Goal: Book appointment/travel/reservation

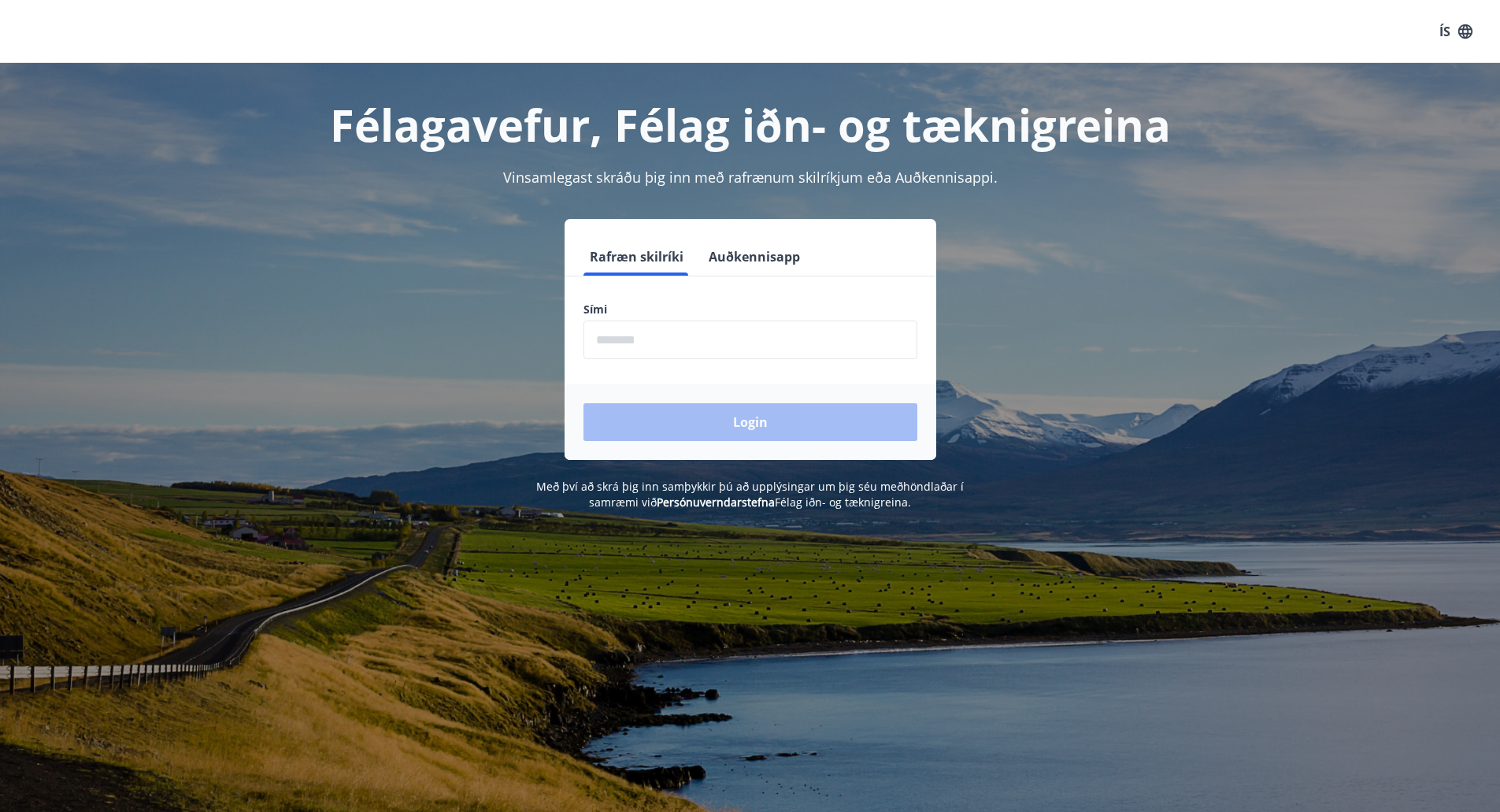
click at [698, 345] on input "phone" at bounding box center [750, 340] width 334 height 39
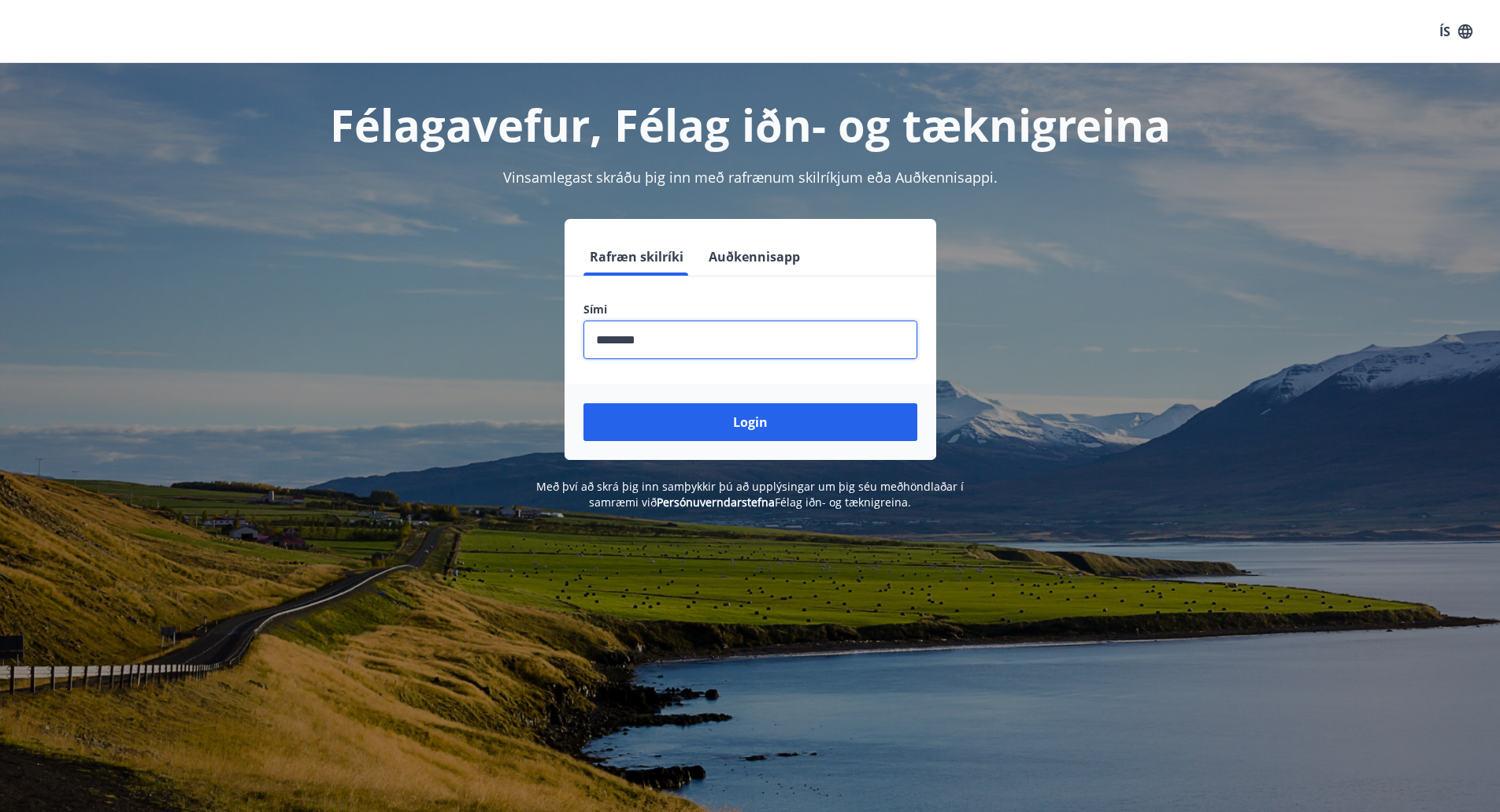
type input "********"
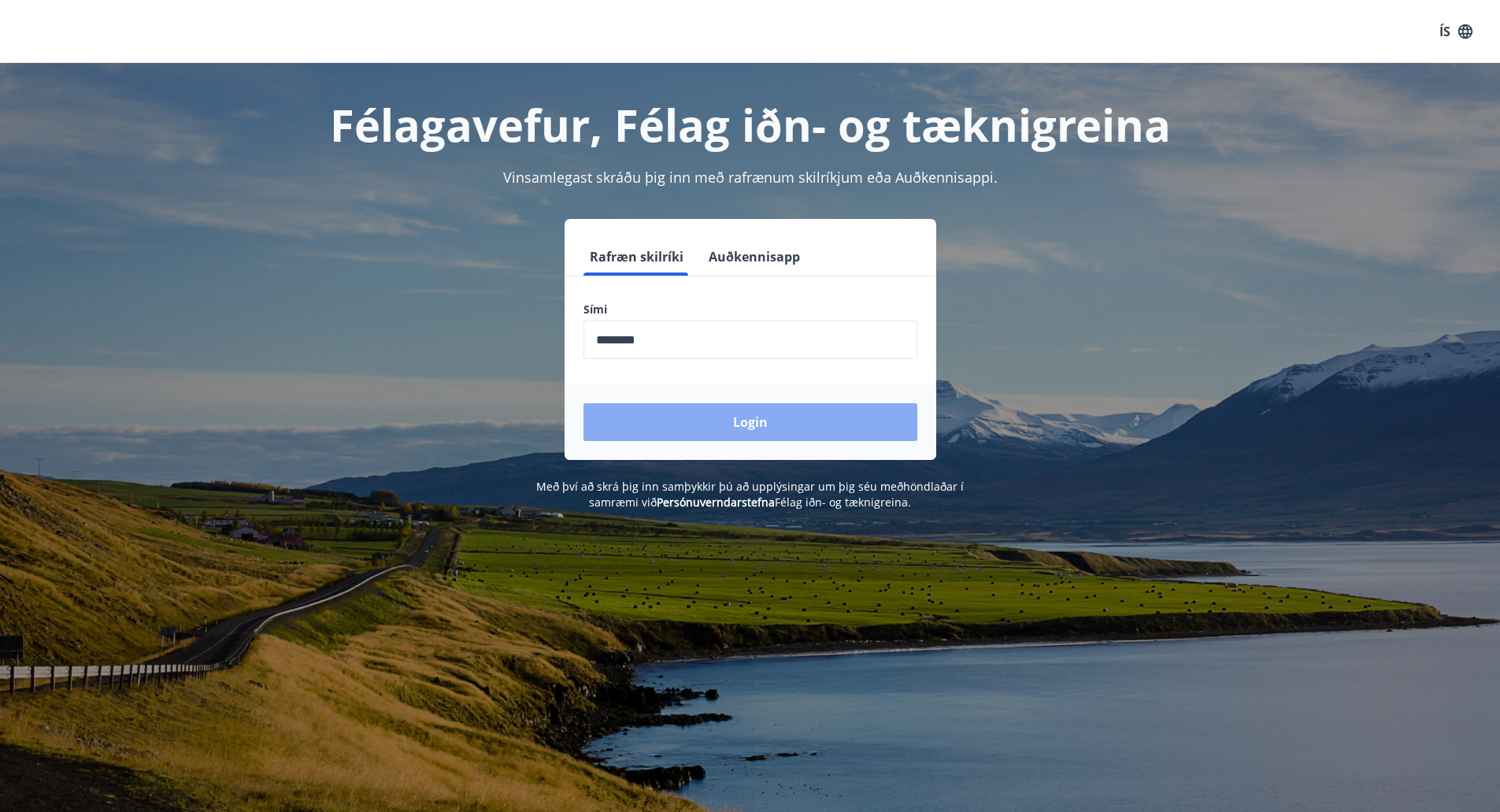
click at [726, 429] on button "Login" at bounding box center [750, 421] width 334 height 38
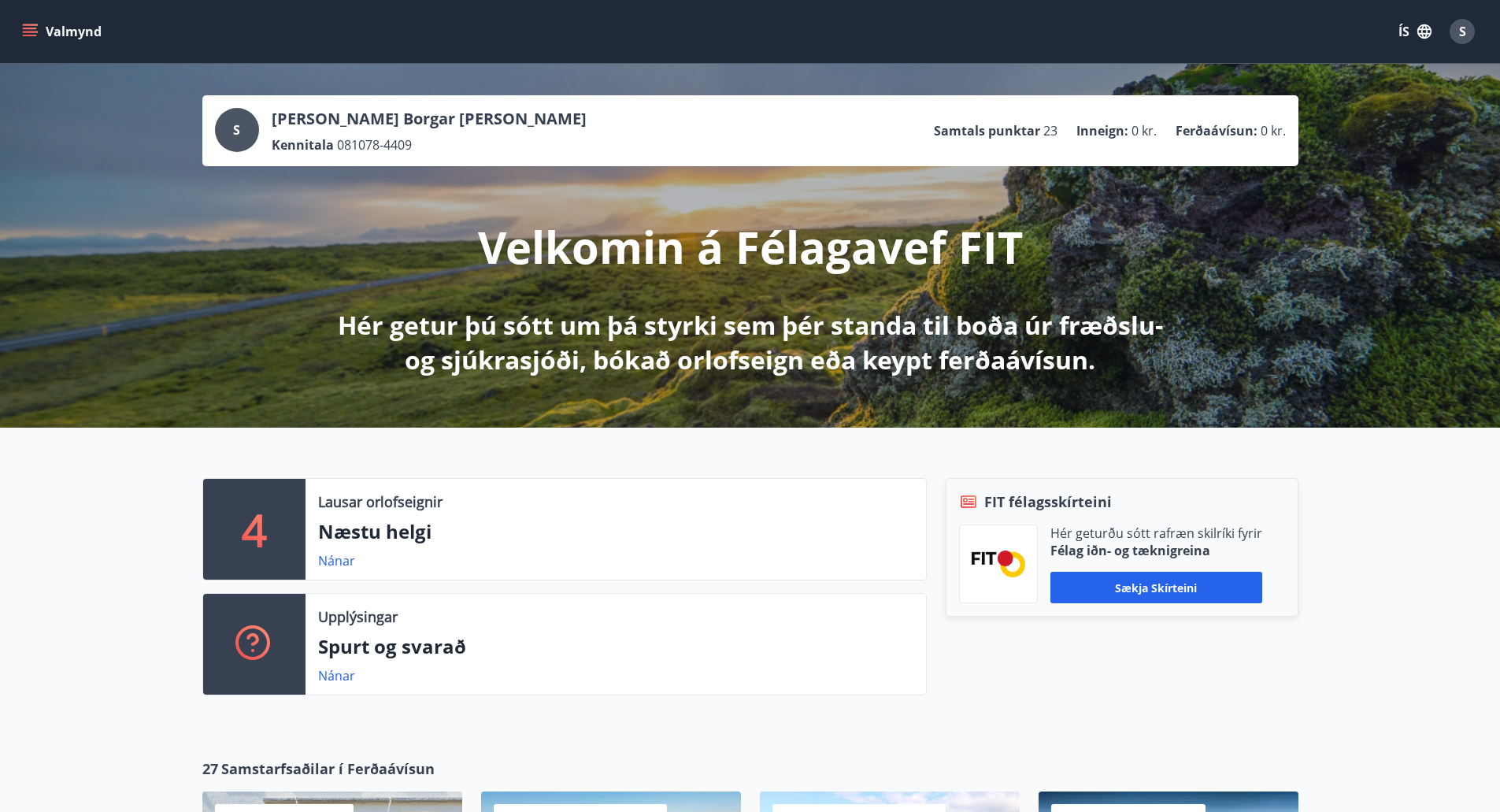
click at [32, 31] on icon "menu" at bounding box center [31, 31] width 17 height 2
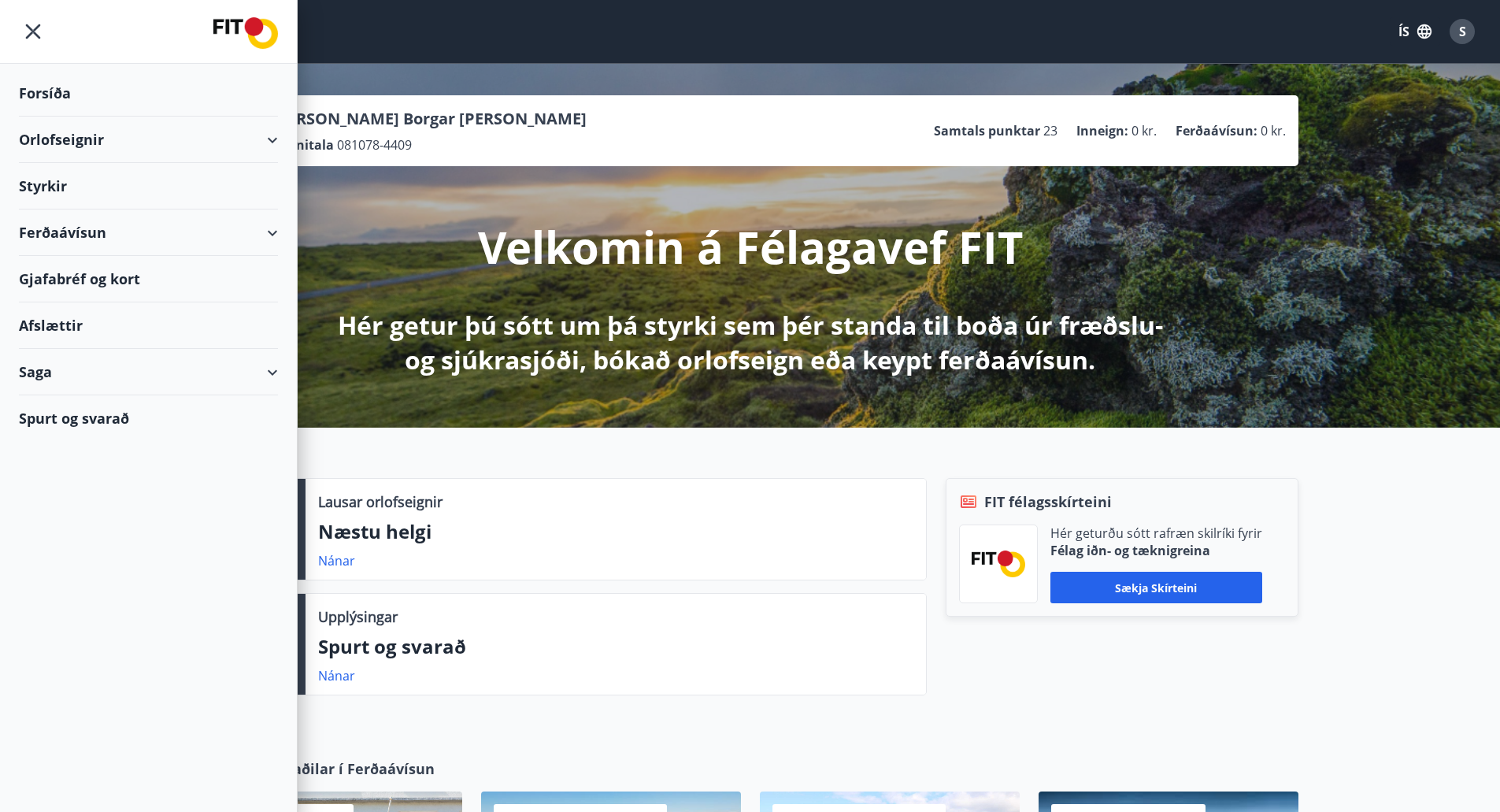
click at [68, 140] on div "Orlofseignir" at bounding box center [149, 140] width 259 height 47
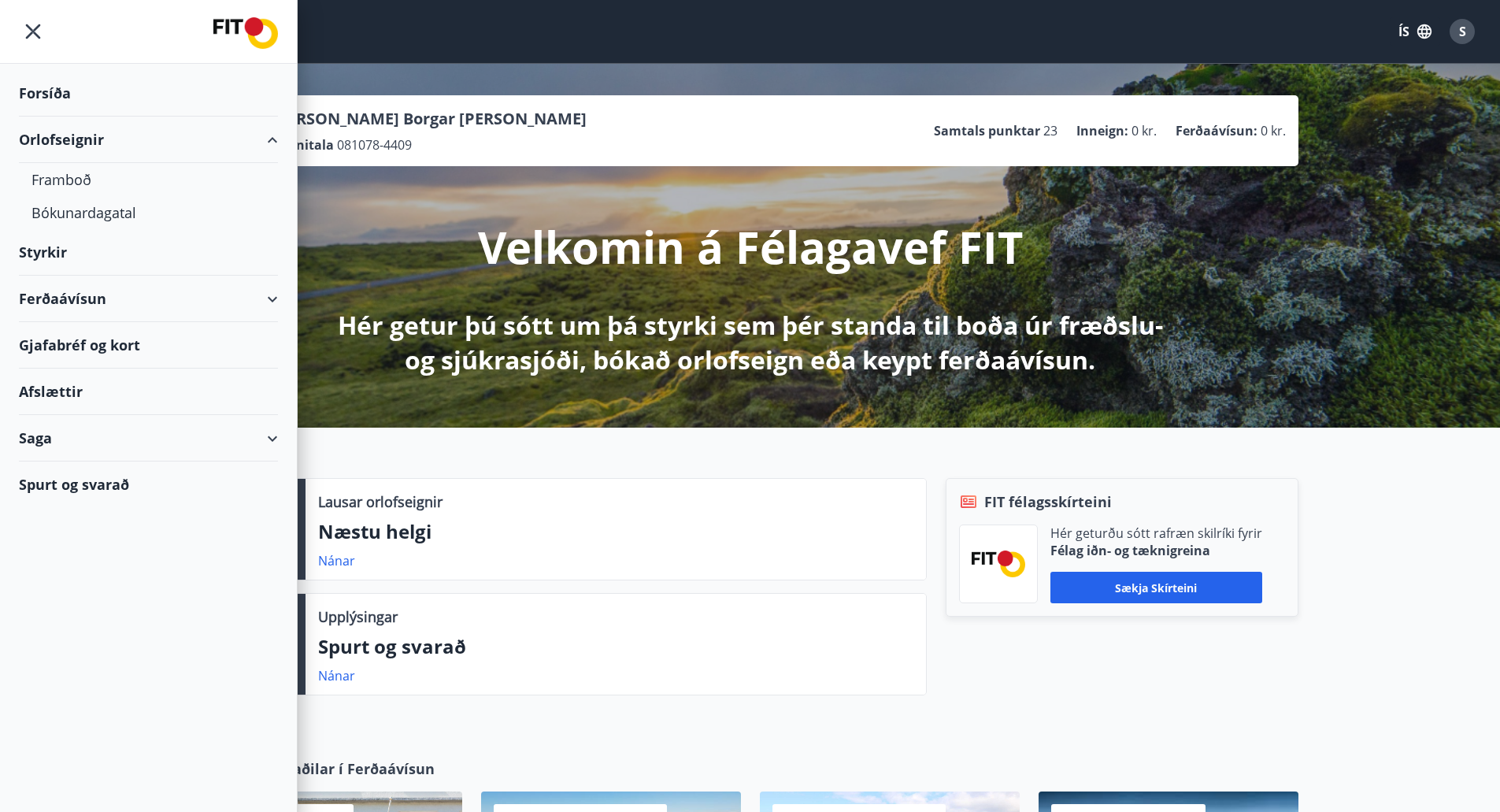
click at [72, 137] on div "Orlofseignir" at bounding box center [149, 140] width 259 height 47
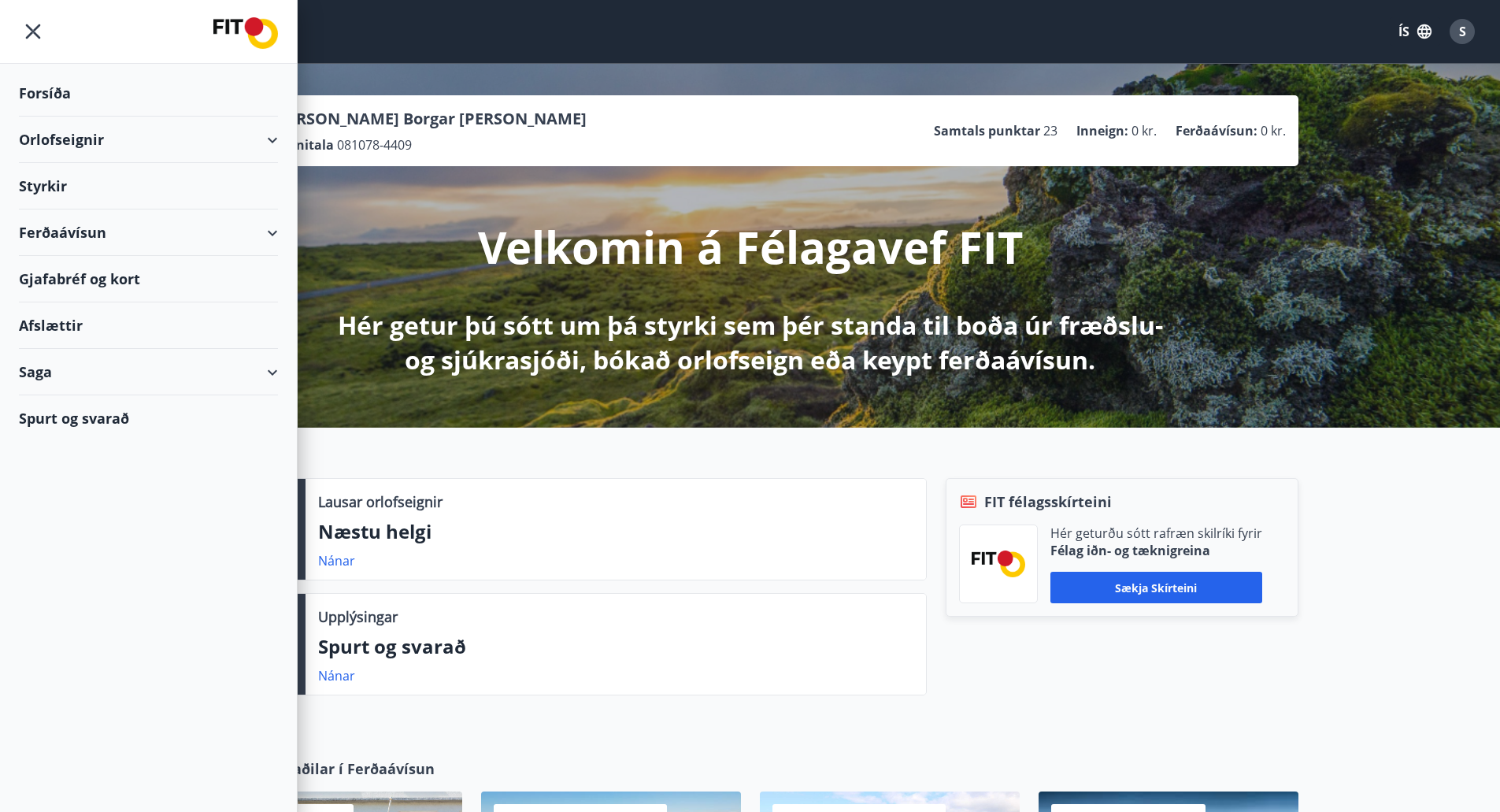
click at [72, 138] on div "Orlofseignir" at bounding box center [149, 140] width 259 height 47
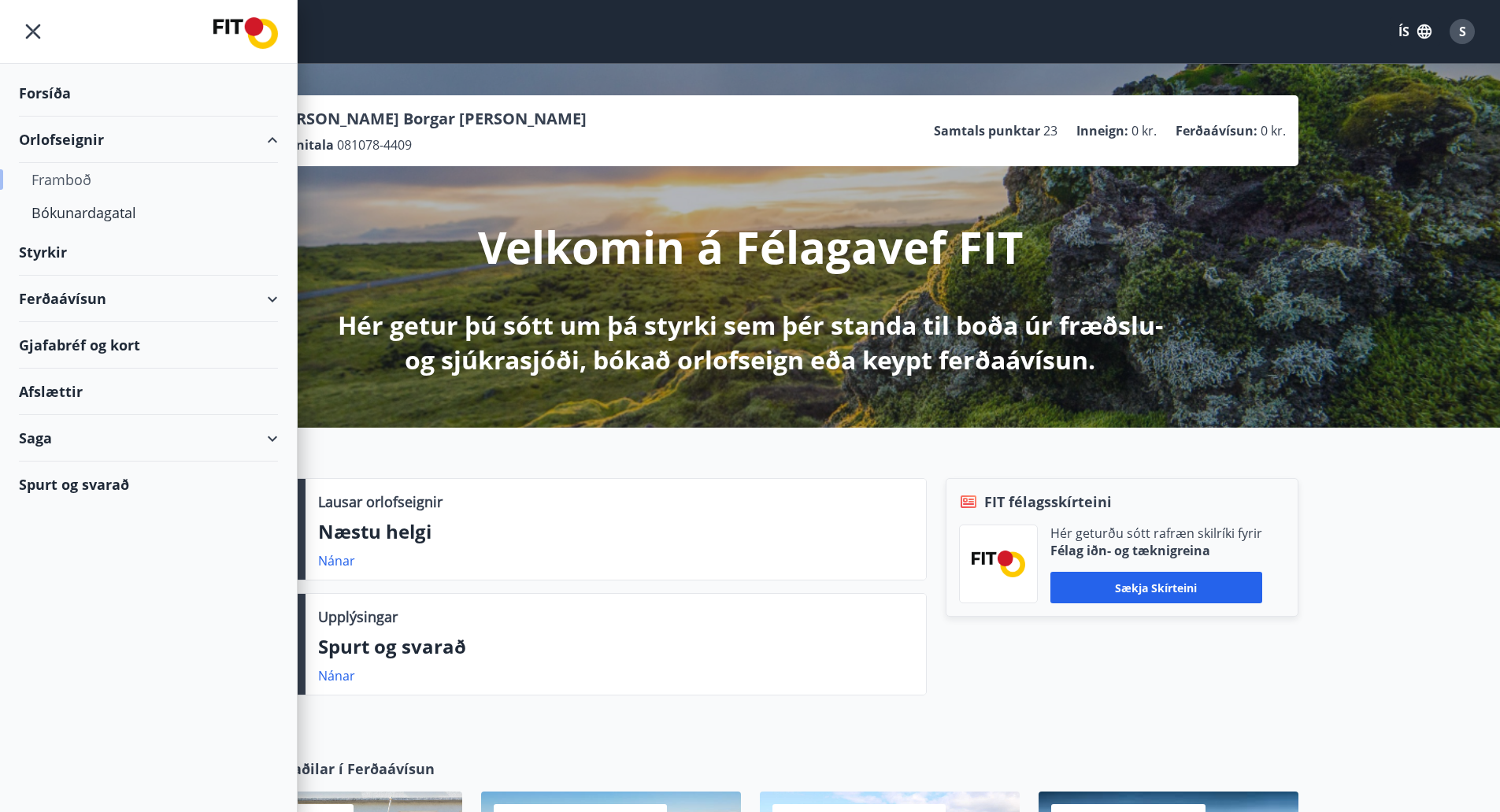
click at [71, 183] on div "Framboð" at bounding box center [148, 179] width 234 height 33
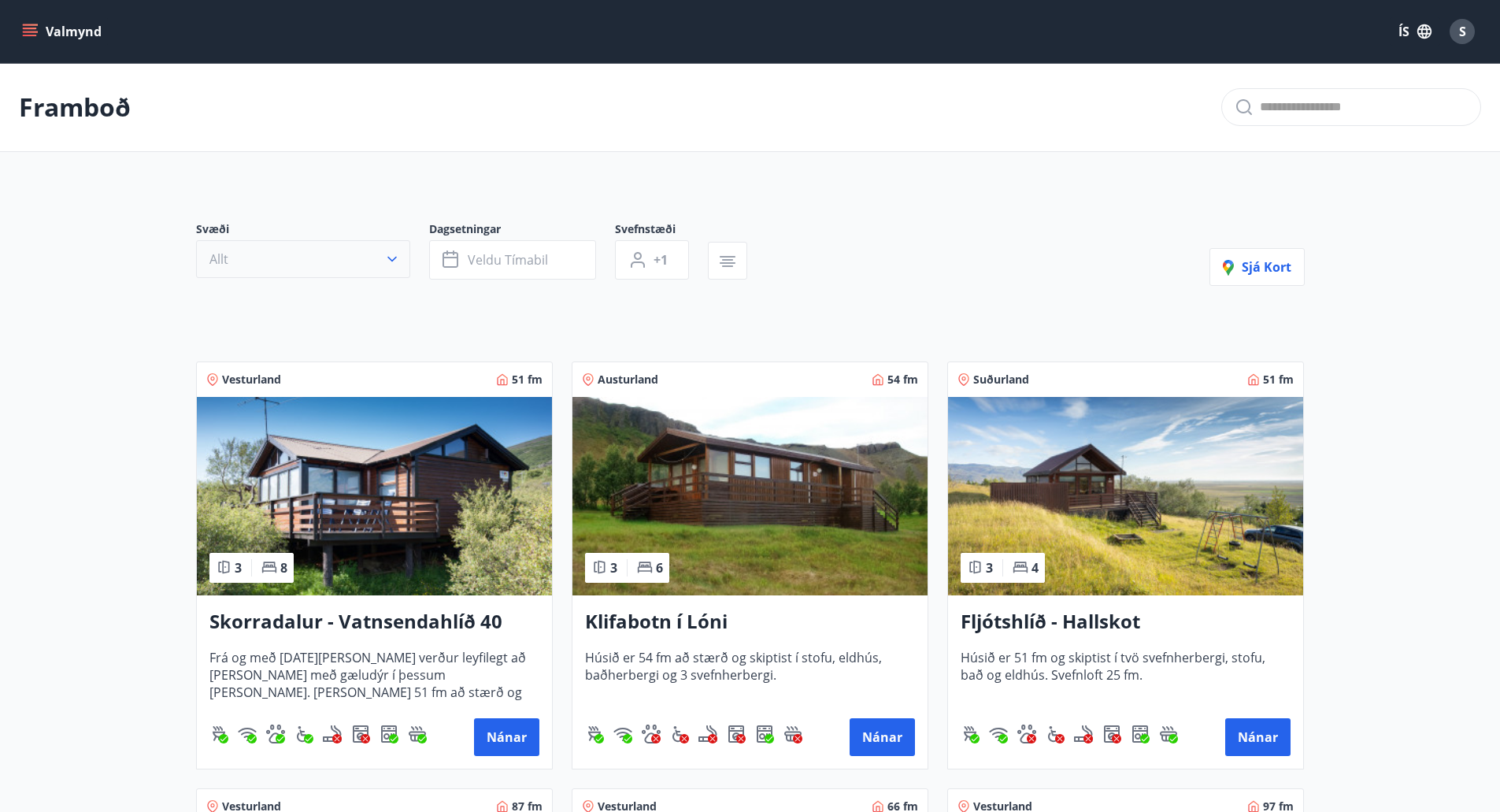
click at [392, 255] on icon "button" at bounding box center [392, 258] width 16 height 16
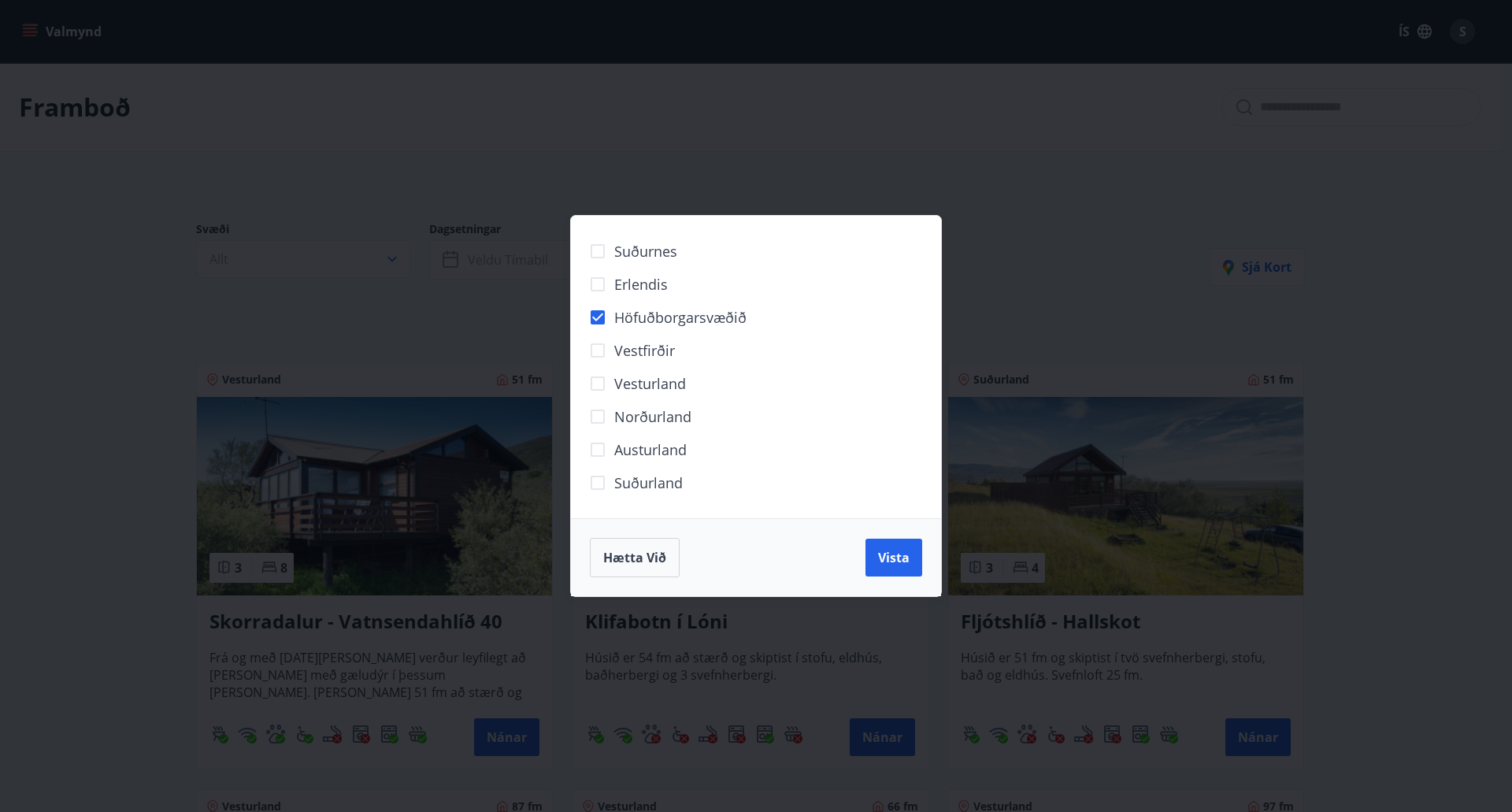
drag, startPoint x: 905, startPoint y: 565, endPoint x: 734, endPoint y: 538, distance: 173.1
click at [904, 565] on span "Vista" at bounding box center [894, 557] width 31 height 17
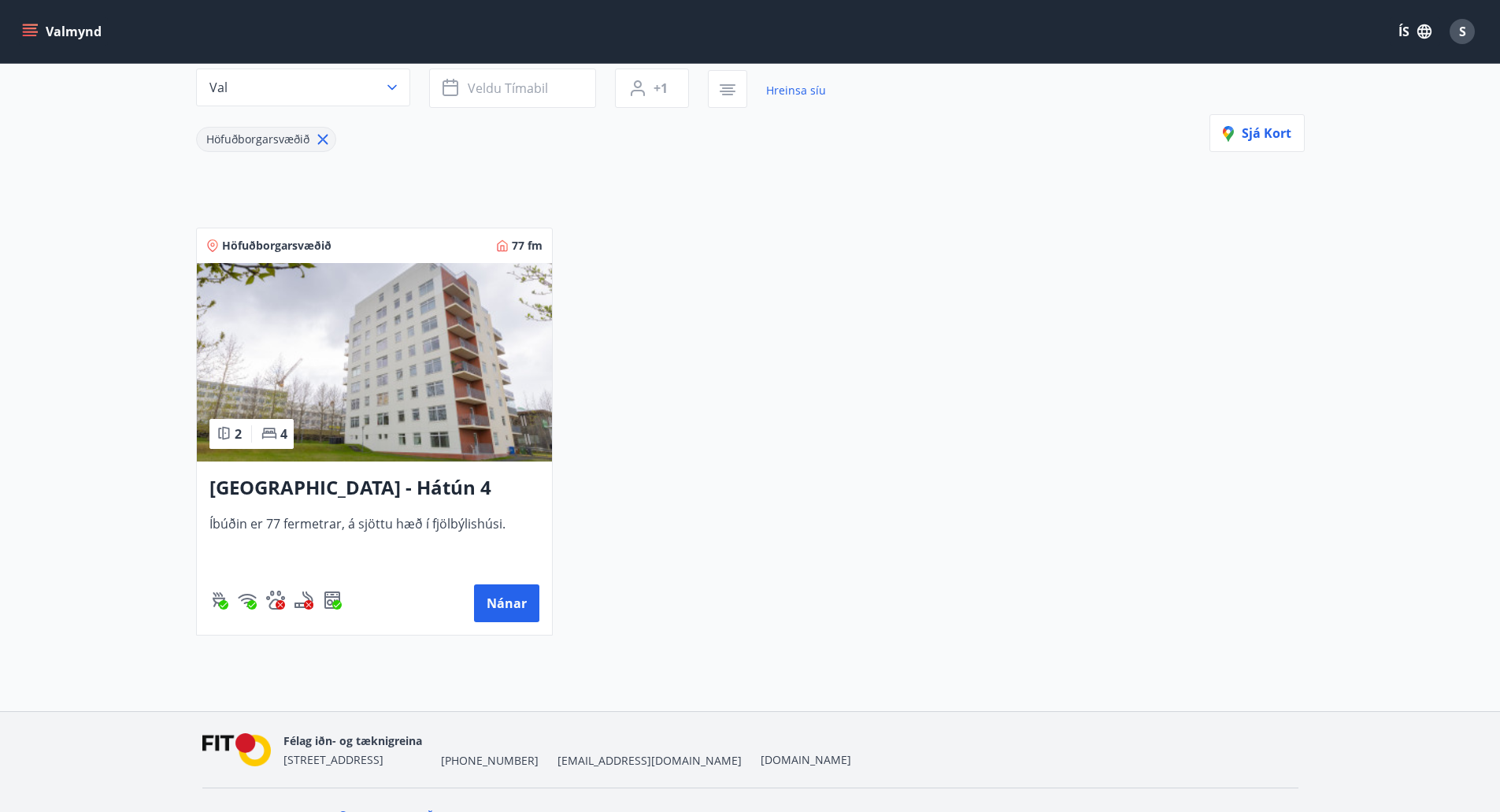
scroll to position [124, 0]
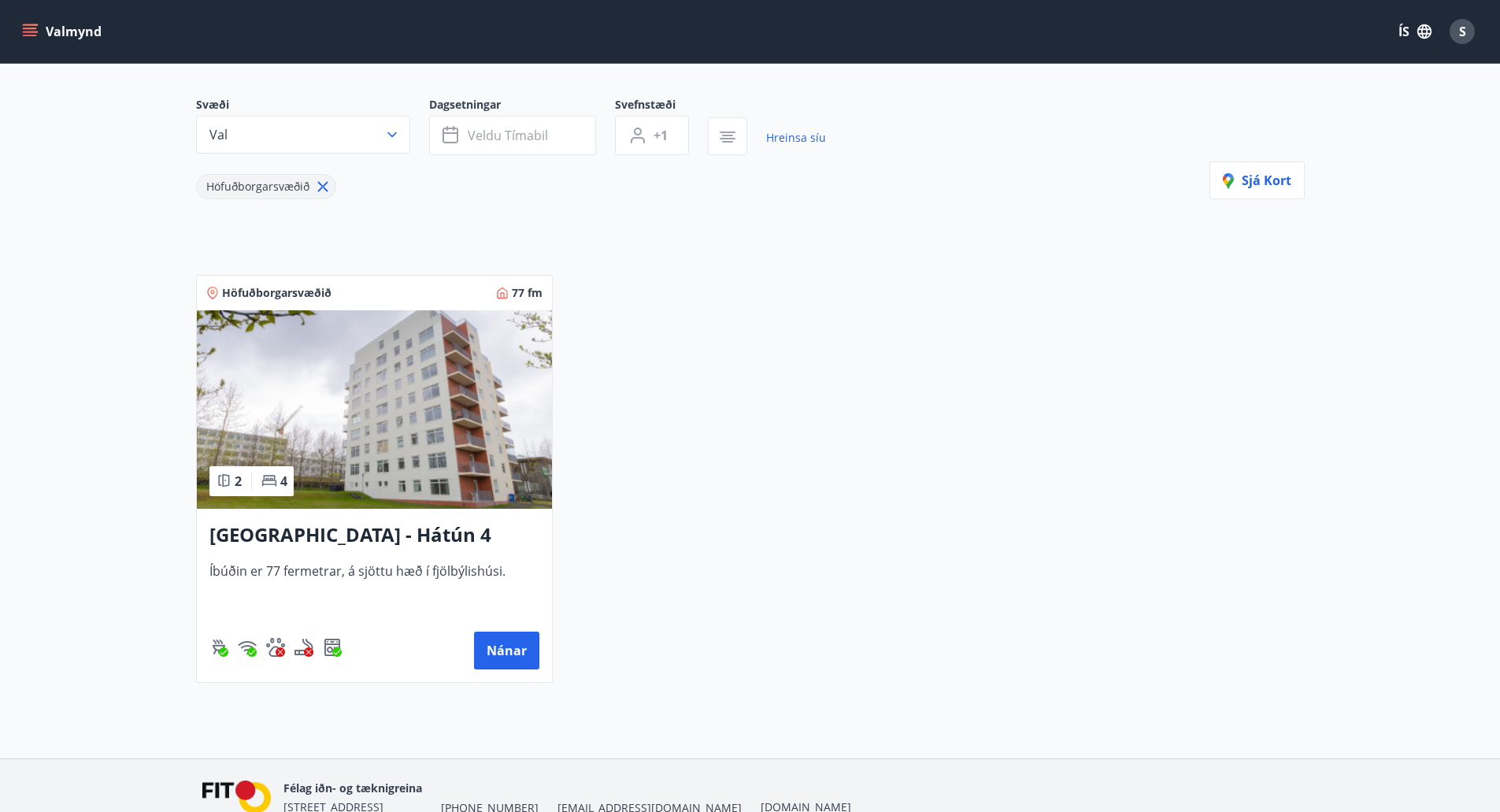
click at [339, 545] on h3 "[GEOGRAPHIC_DATA] - Hátún 4" at bounding box center [374, 535] width 330 height 29
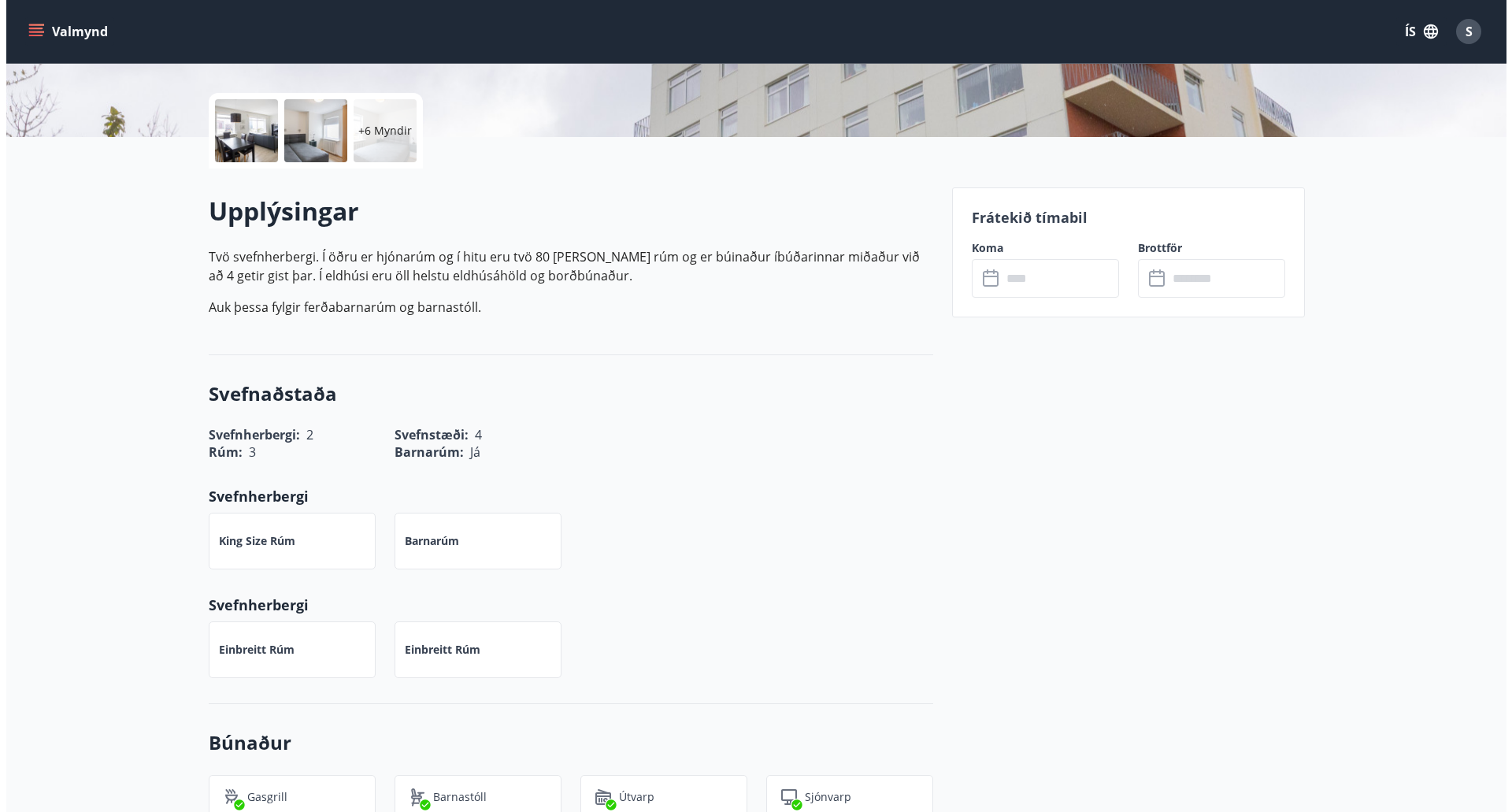
scroll to position [315, 0]
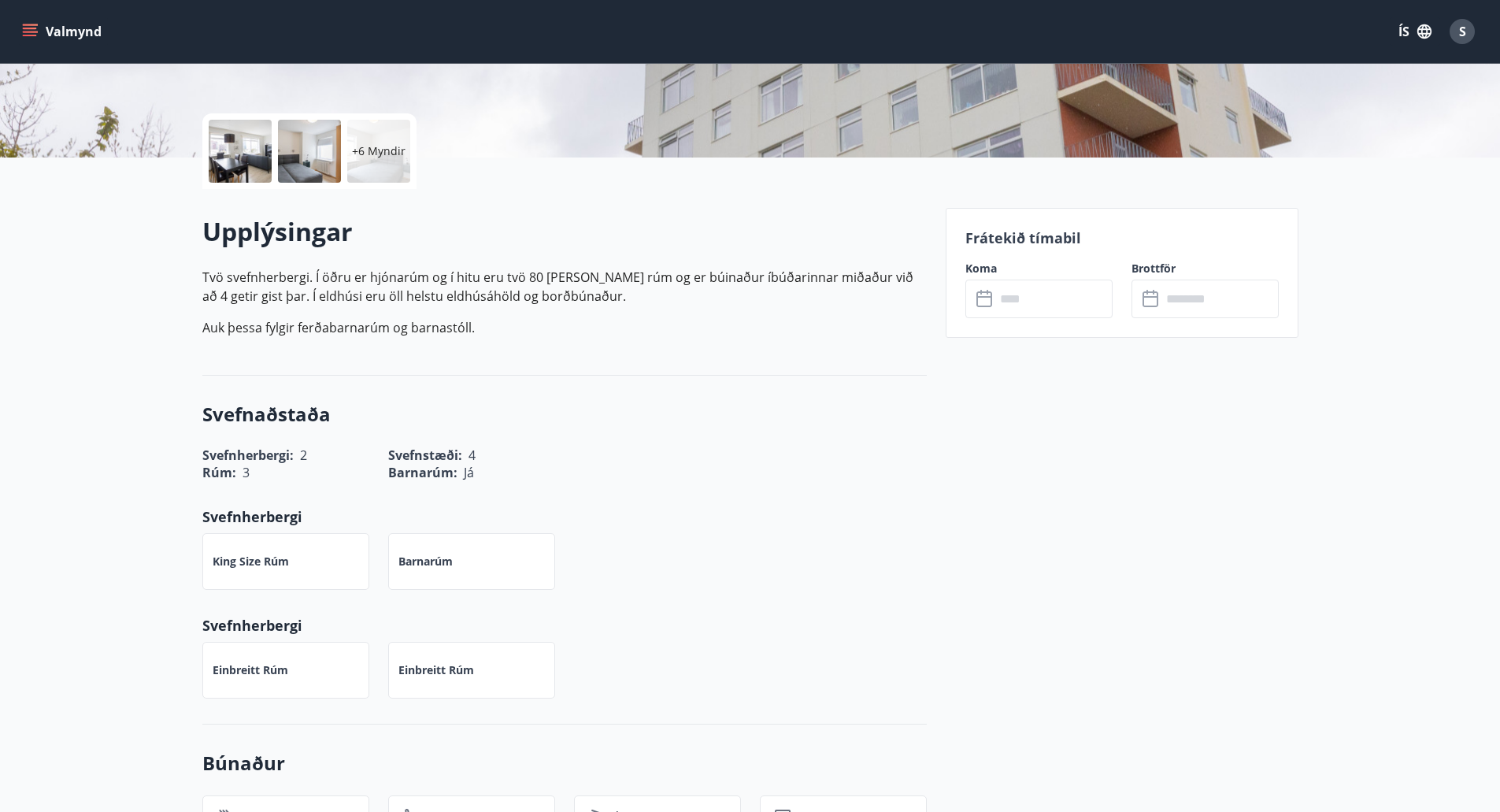
click at [254, 145] on div at bounding box center [240, 151] width 63 height 63
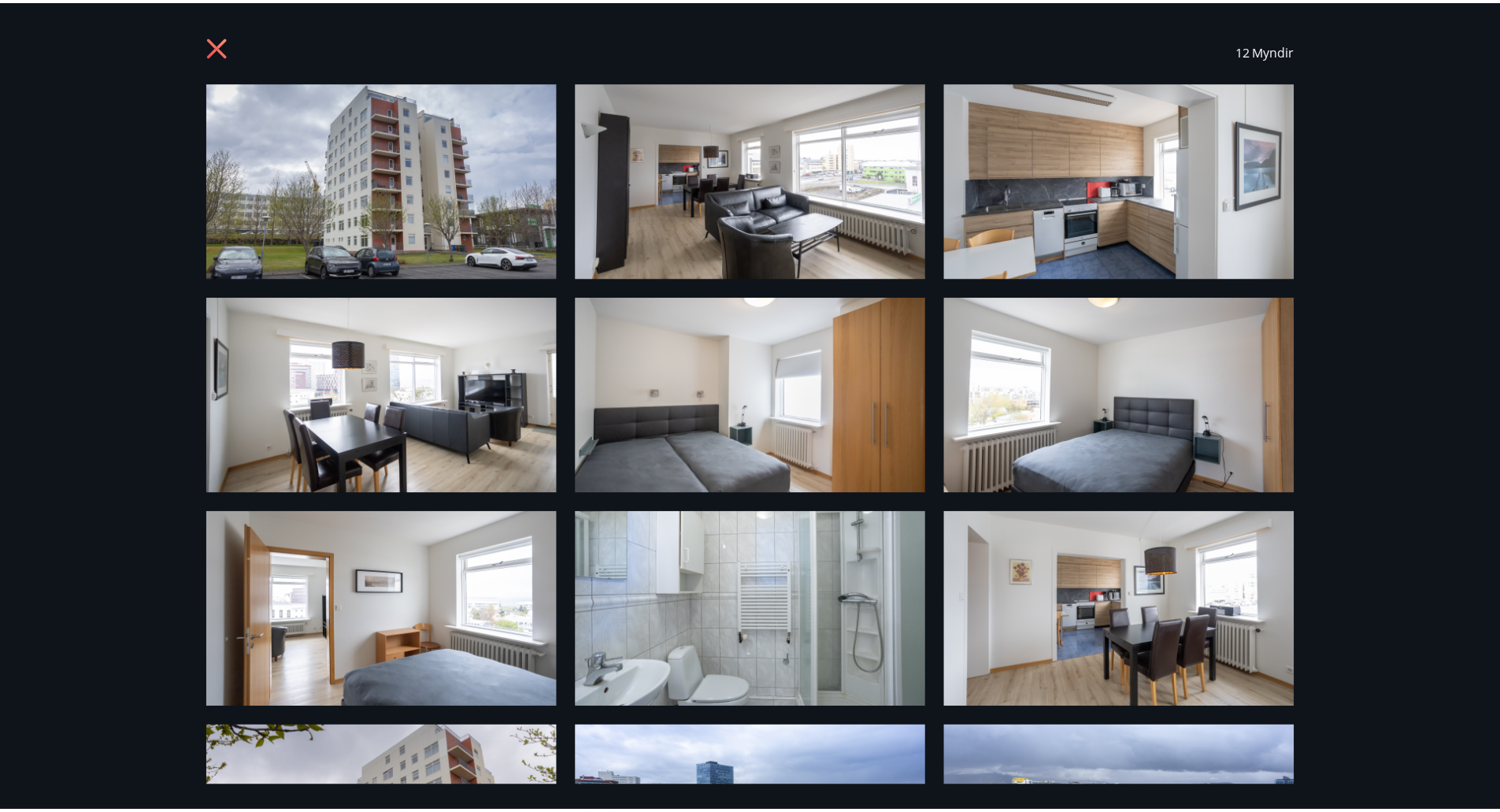
scroll to position [0, 0]
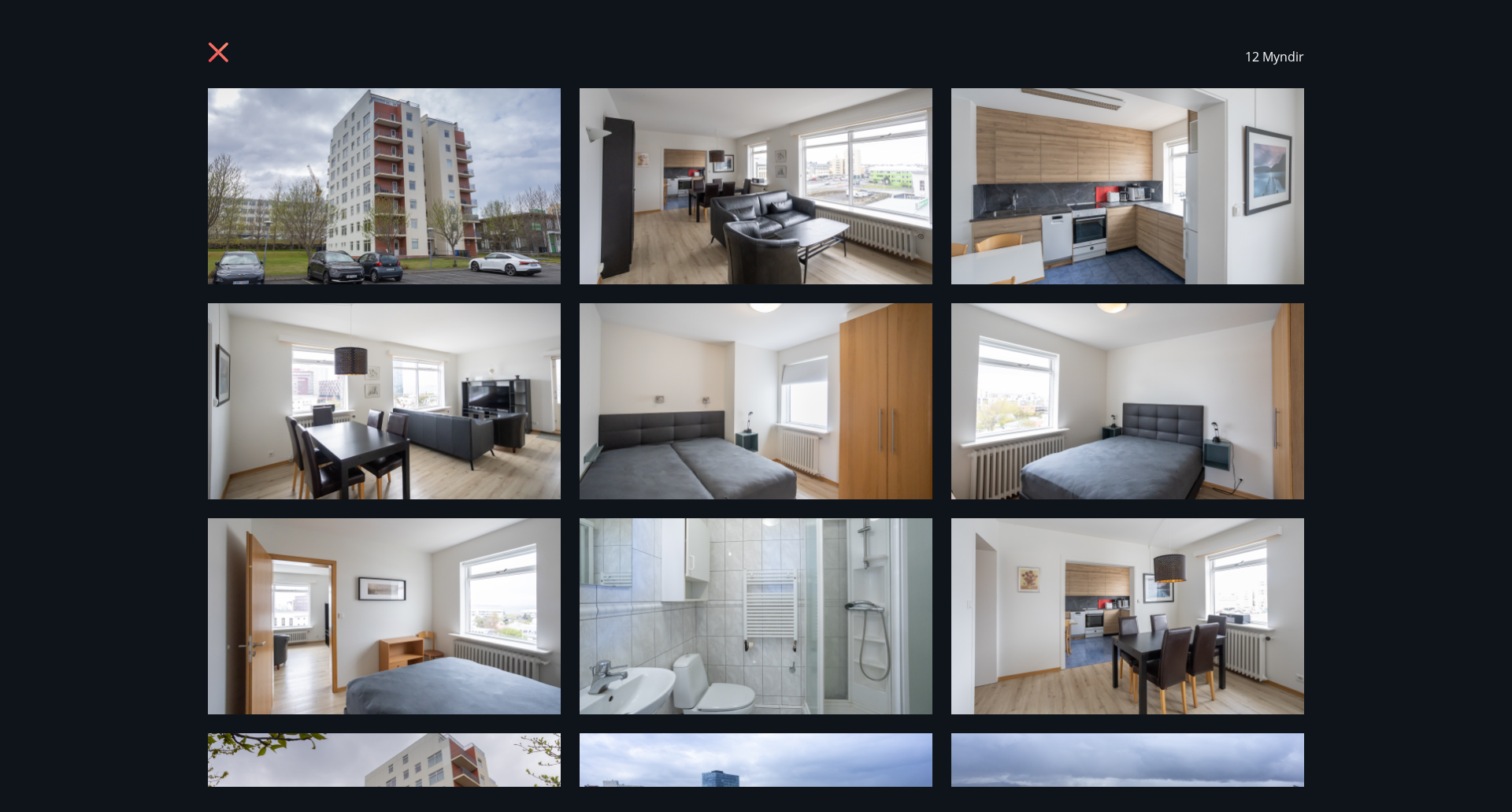
click at [481, 213] on img at bounding box center [384, 186] width 353 height 196
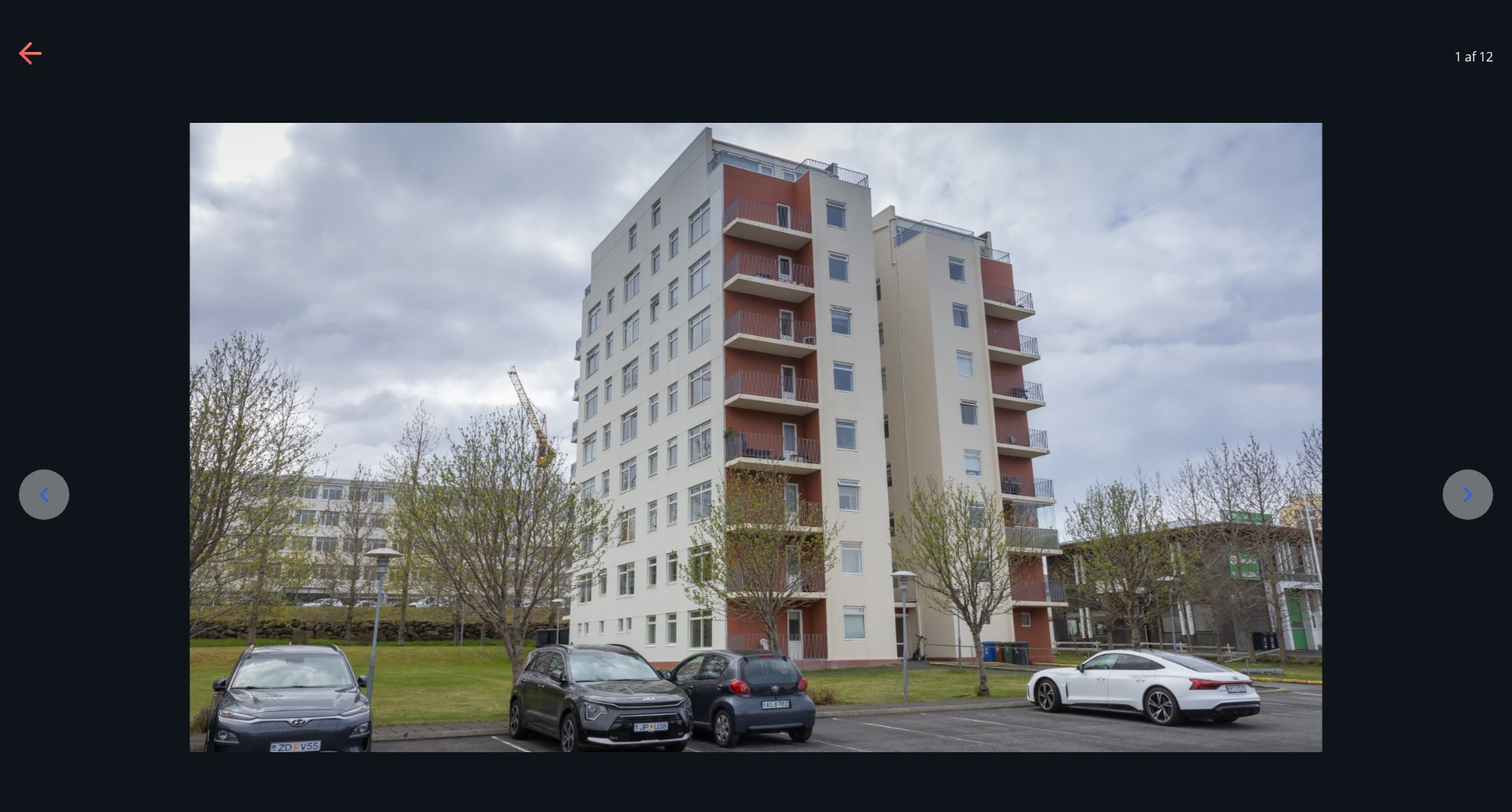
click at [1461, 495] on icon at bounding box center [1468, 494] width 25 height 25
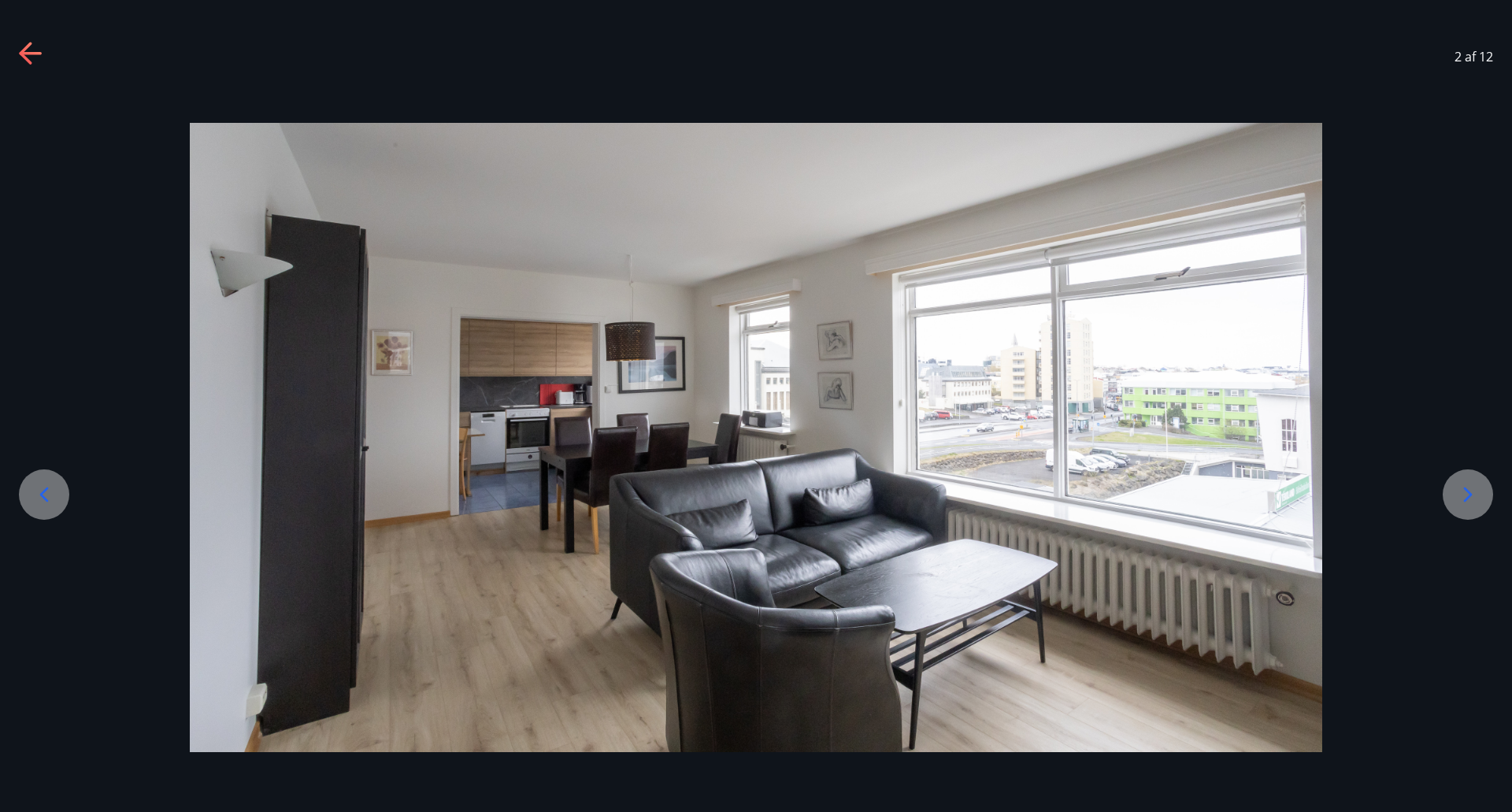
click at [1461, 495] on icon at bounding box center [1468, 494] width 25 height 25
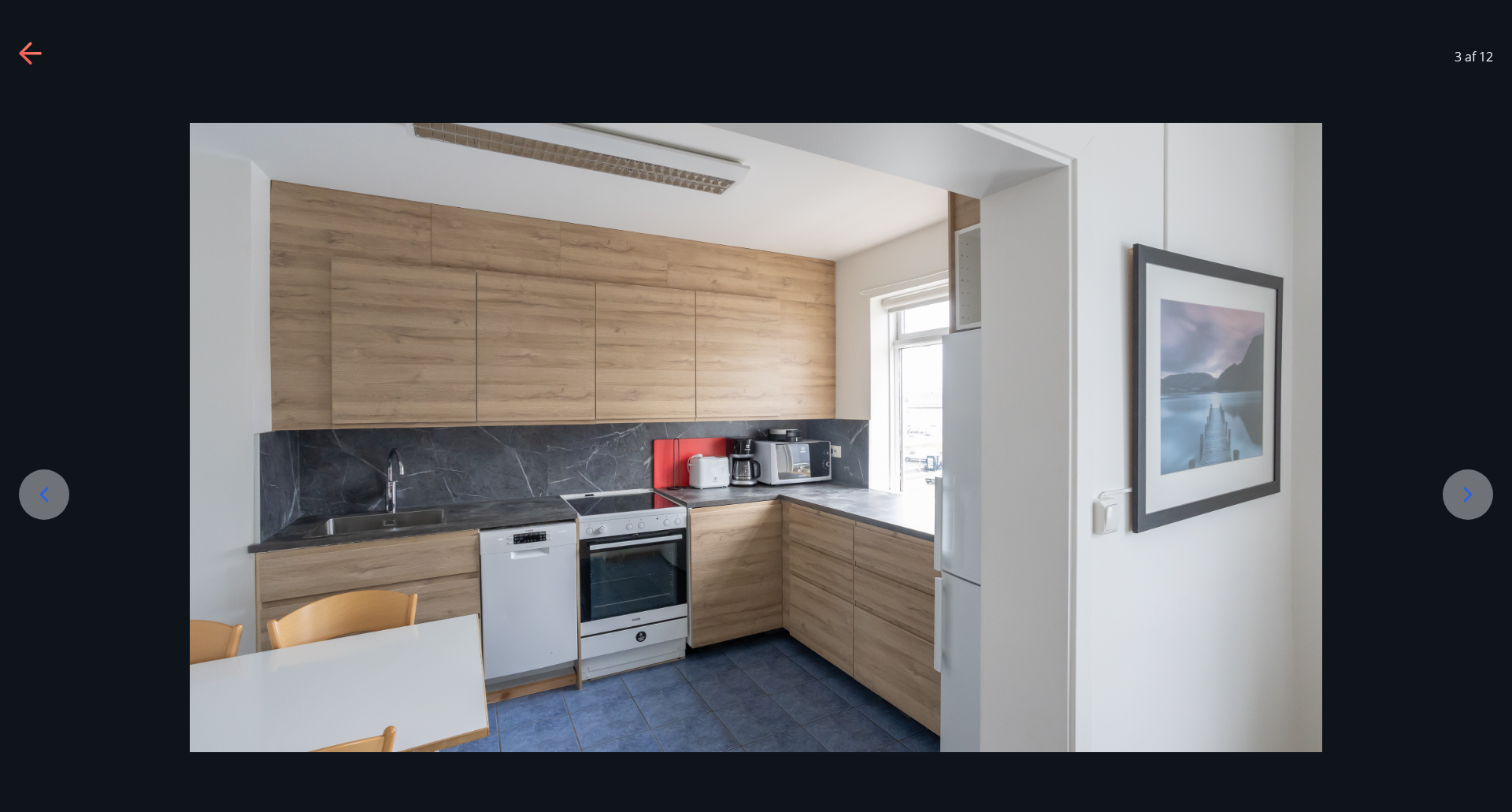
click at [1461, 495] on icon at bounding box center [1468, 494] width 25 height 25
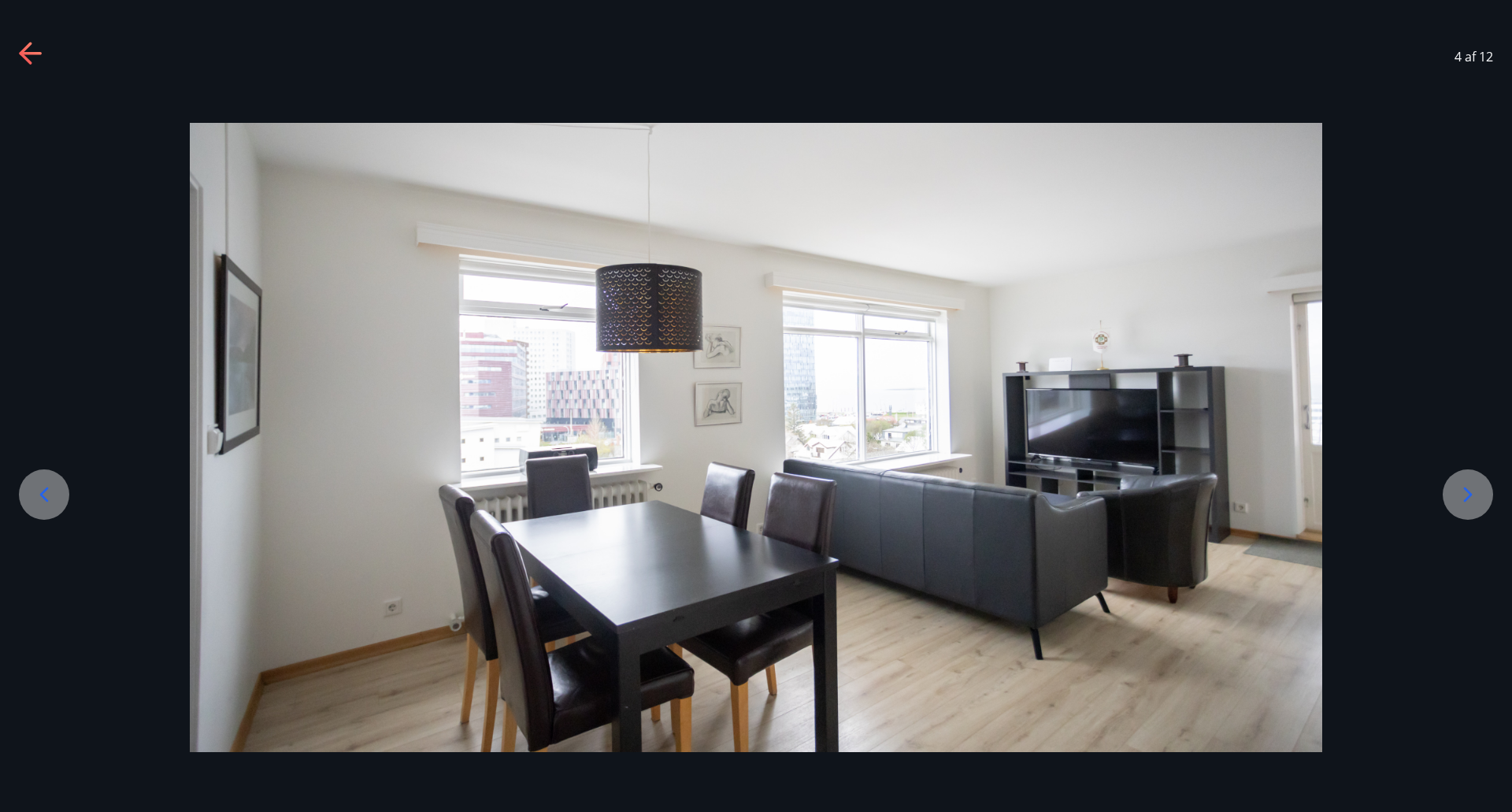
click at [1461, 495] on icon at bounding box center [1468, 494] width 25 height 25
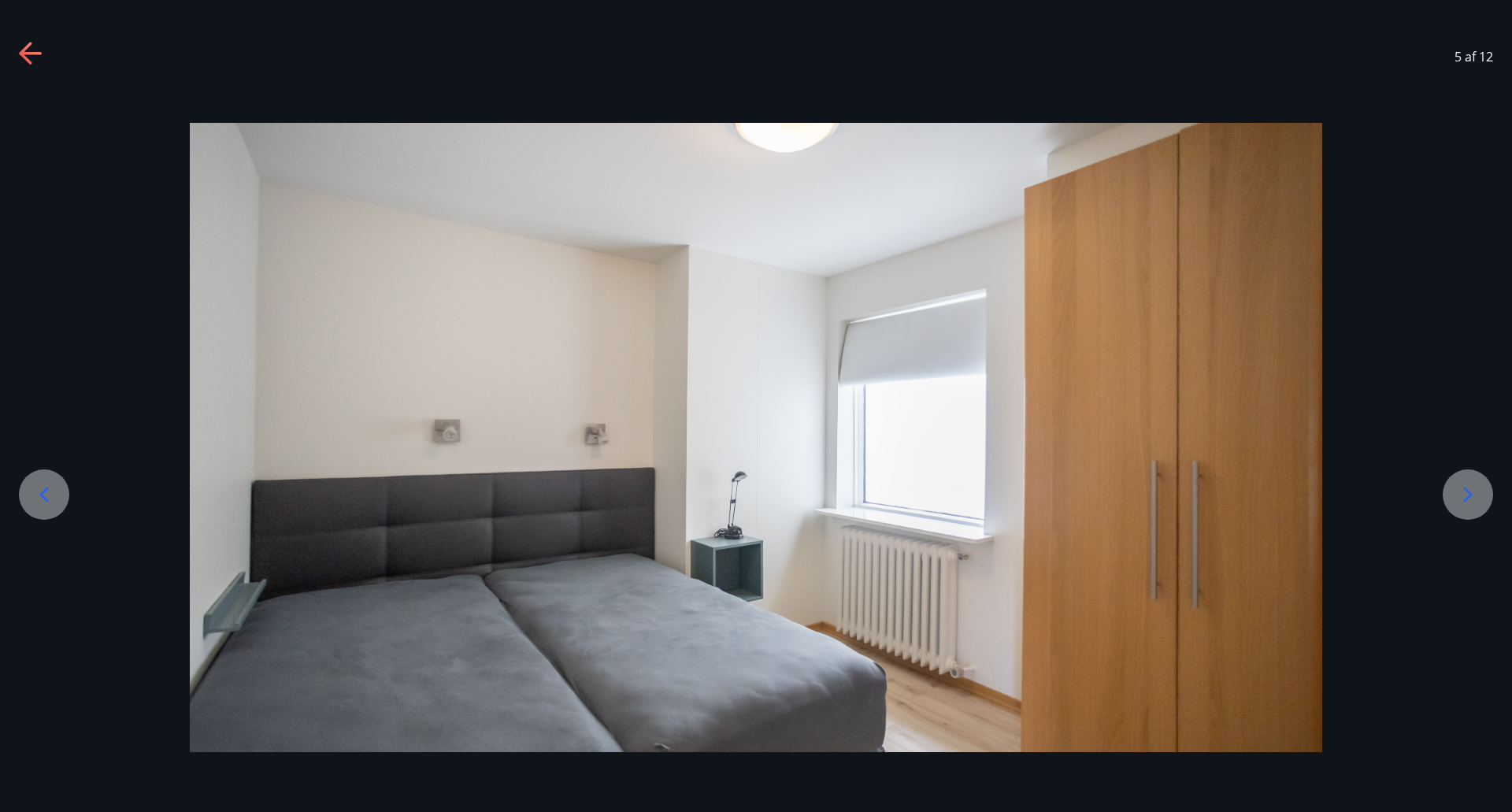
click at [1461, 495] on icon at bounding box center [1468, 494] width 25 height 25
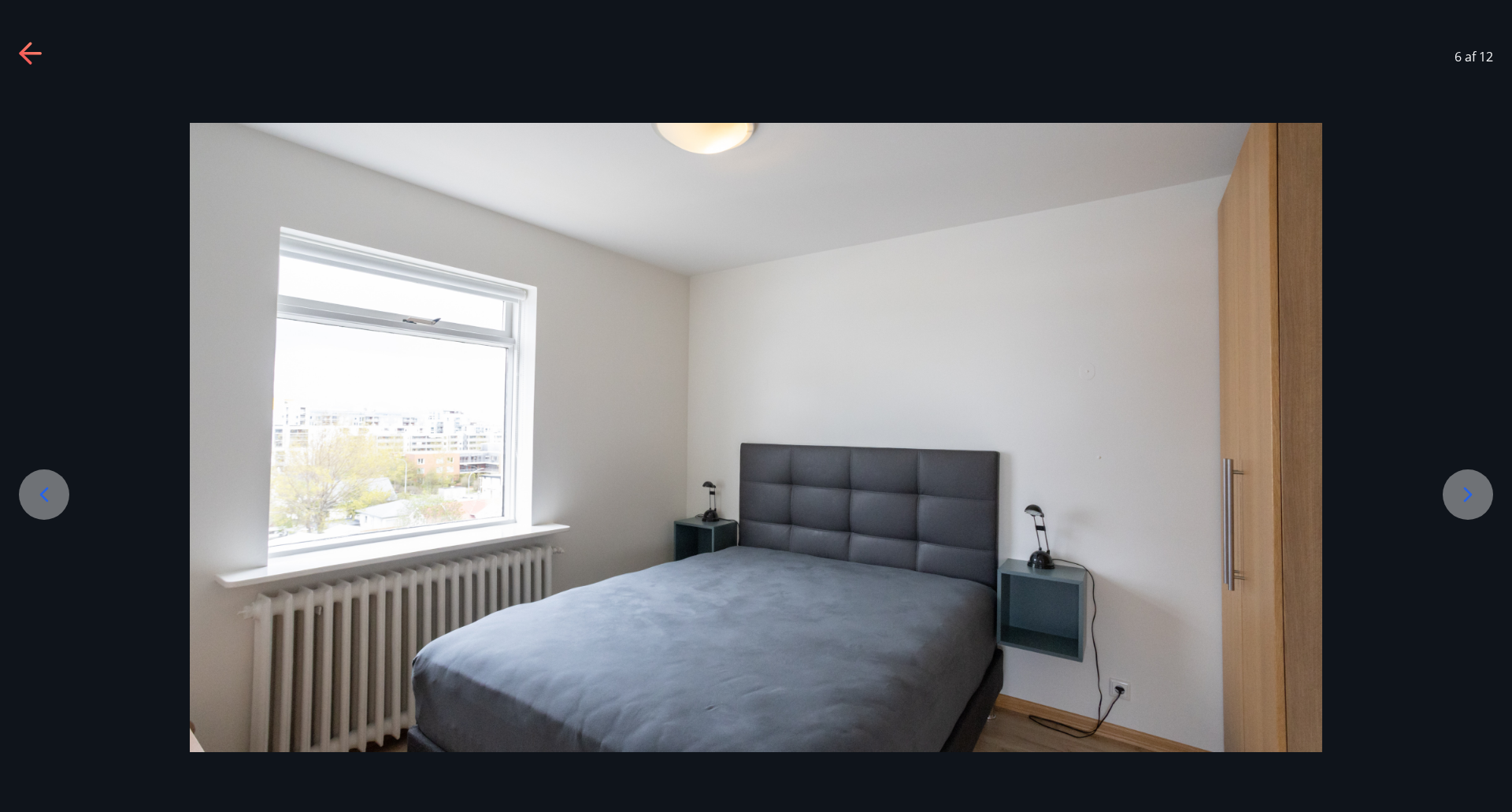
click at [1461, 492] on icon at bounding box center [1468, 494] width 25 height 25
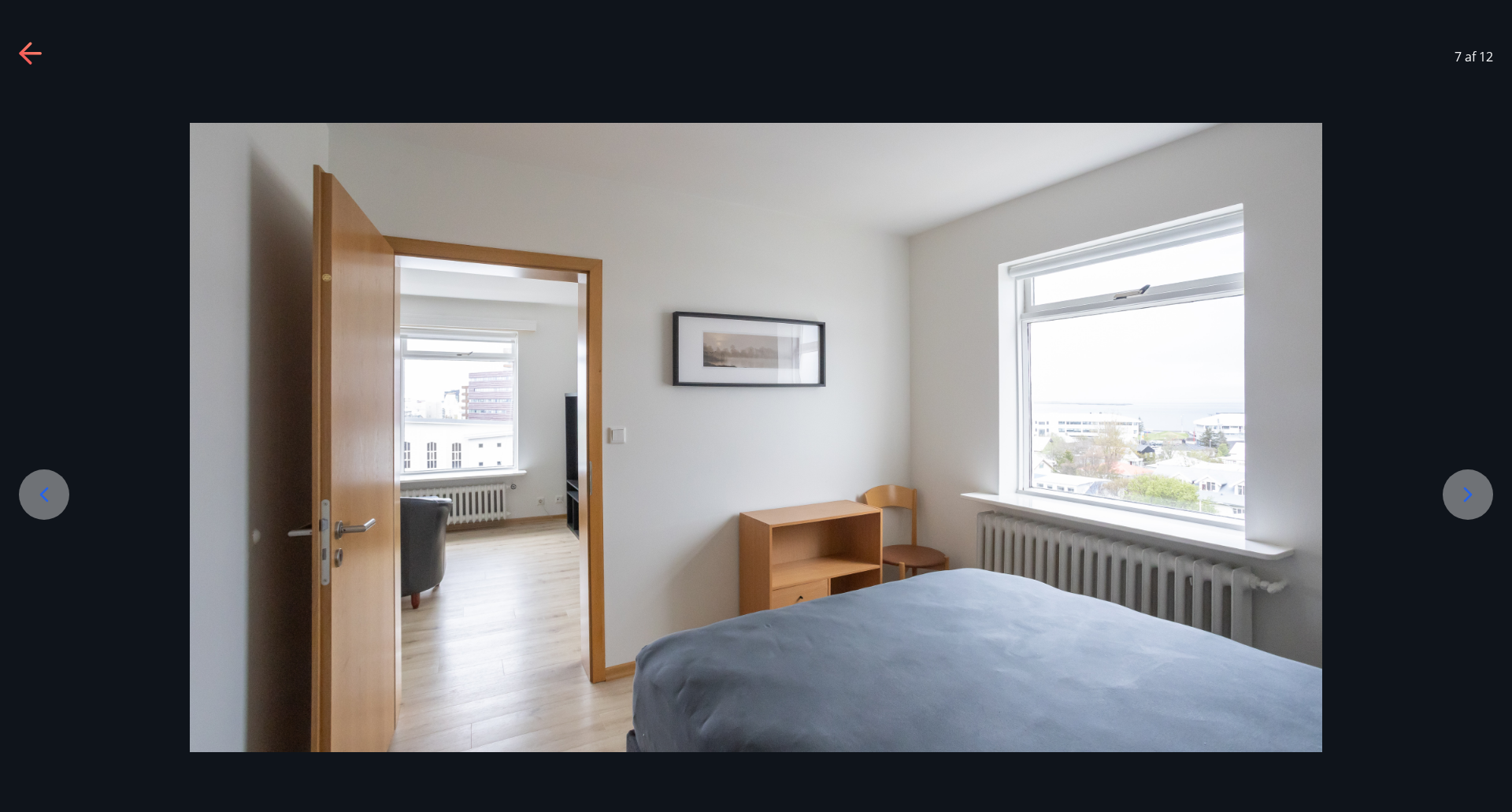
click at [1461, 492] on icon at bounding box center [1468, 494] width 25 height 25
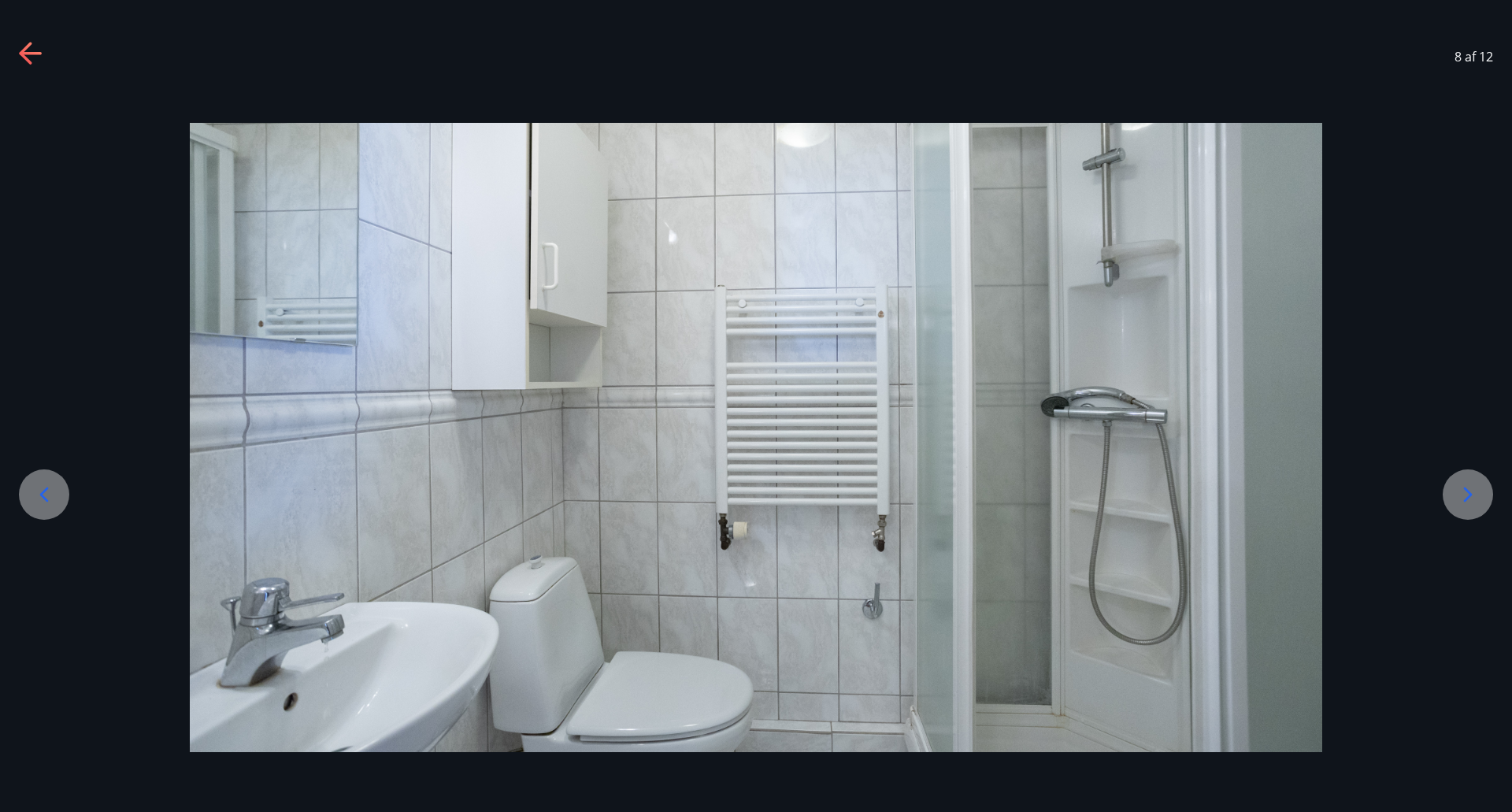
click at [1461, 492] on icon at bounding box center [1468, 494] width 25 height 25
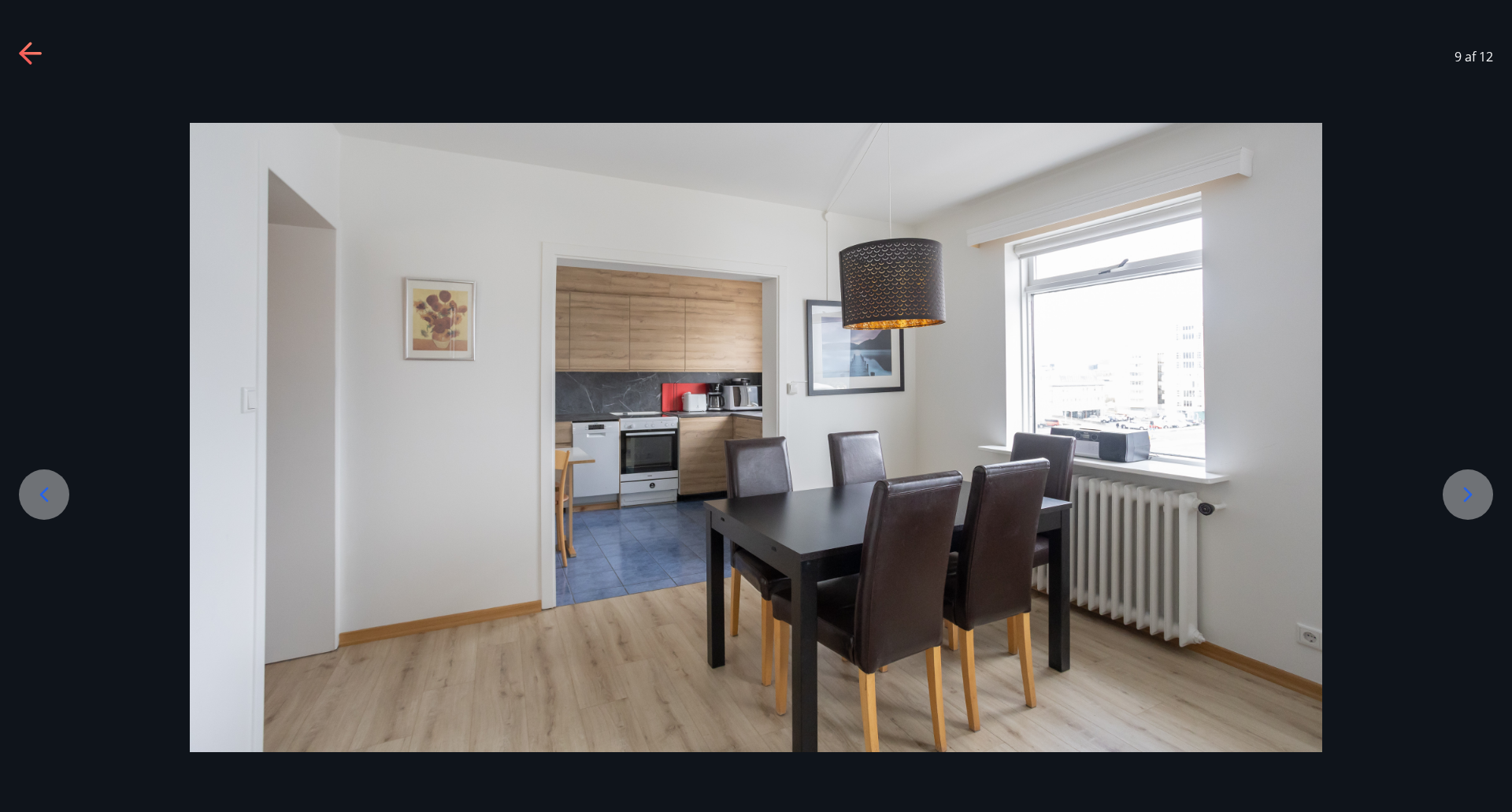
click at [1461, 492] on icon at bounding box center [1468, 494] width 25 height 25
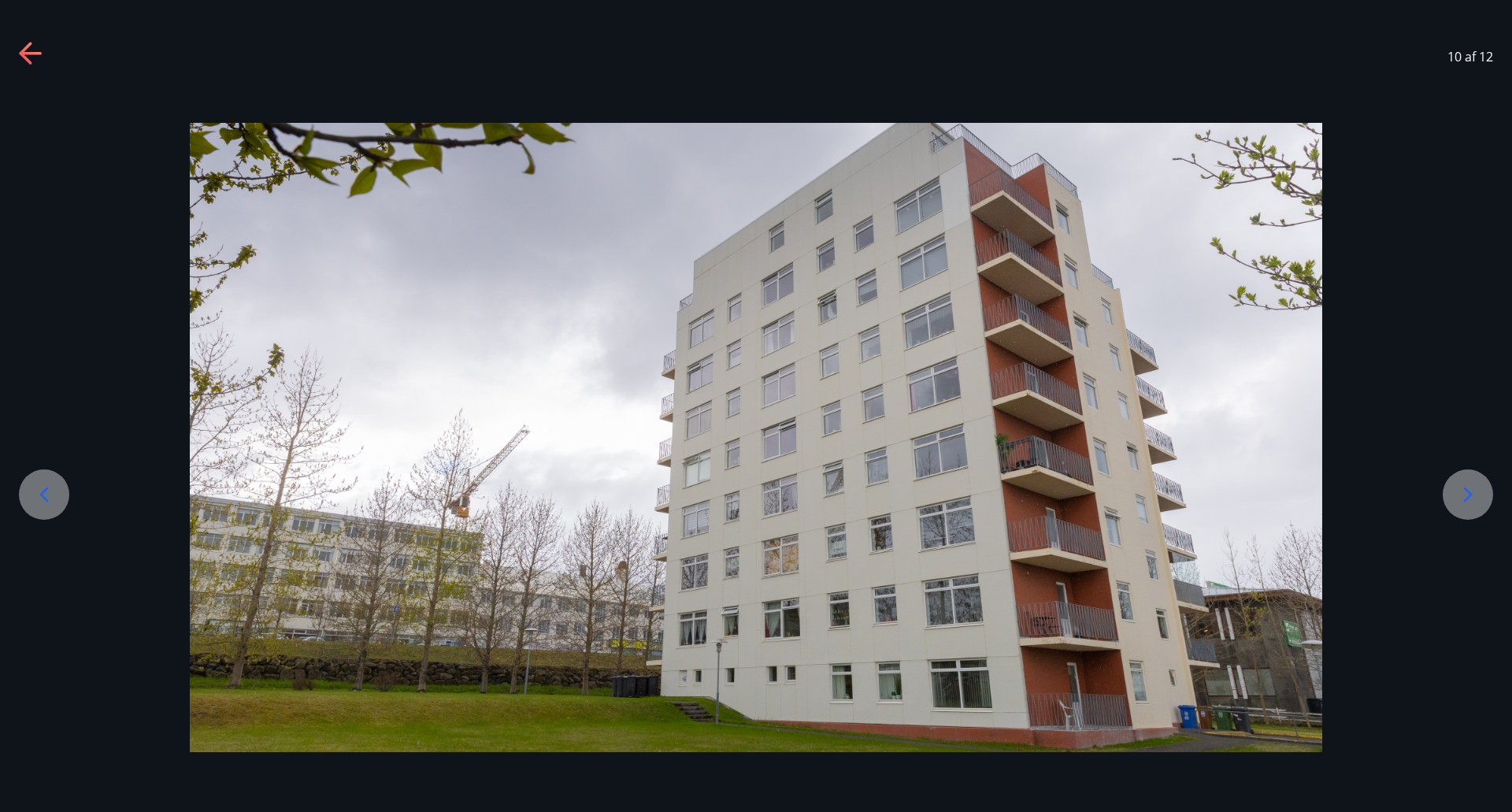
click at [1461, 492] on icon at bounding box center [1468, 494] width 25 height 25
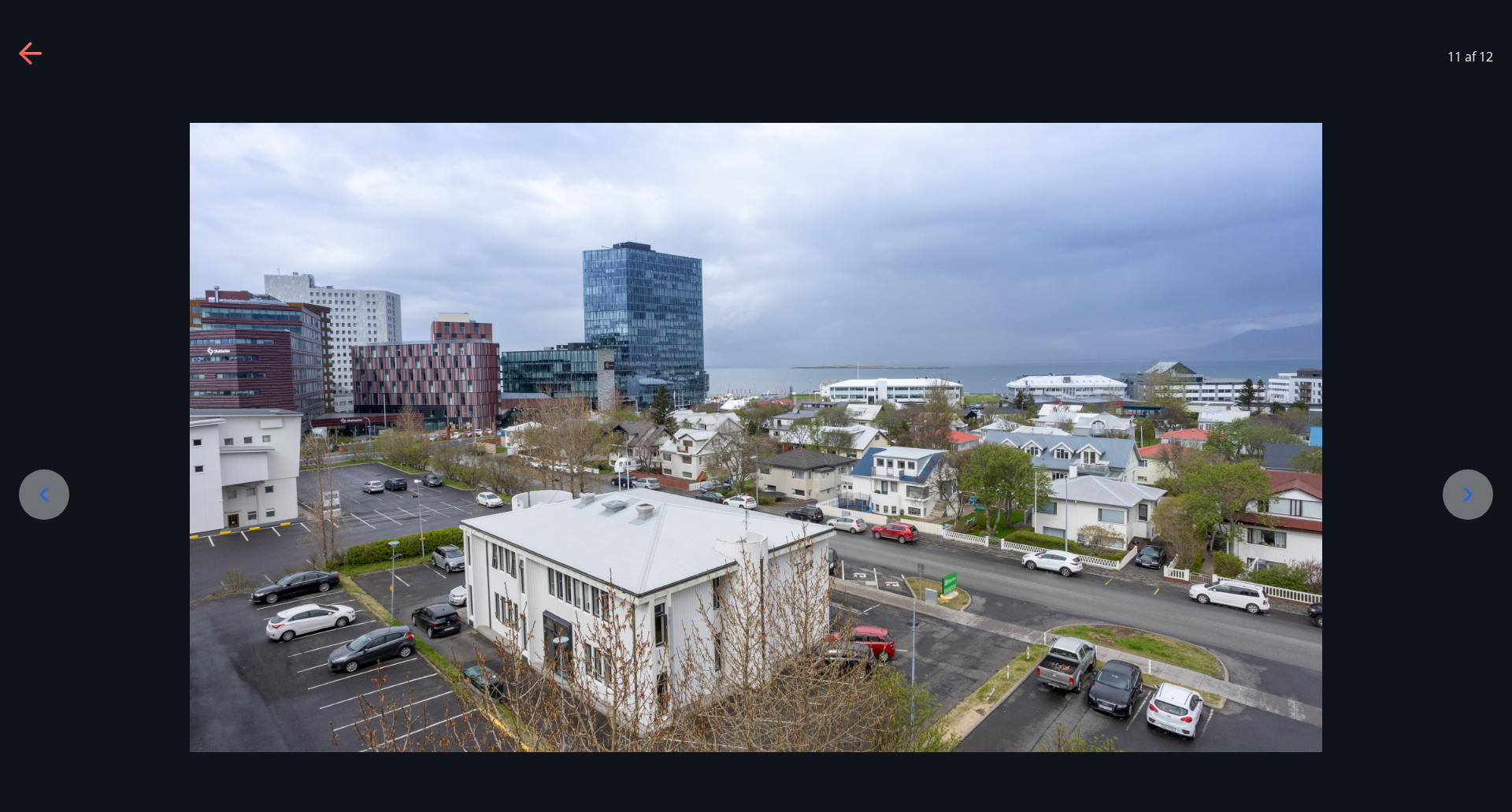
click at [1461, 492] on icon at bounding box center [1468, 494] width 25 height 25
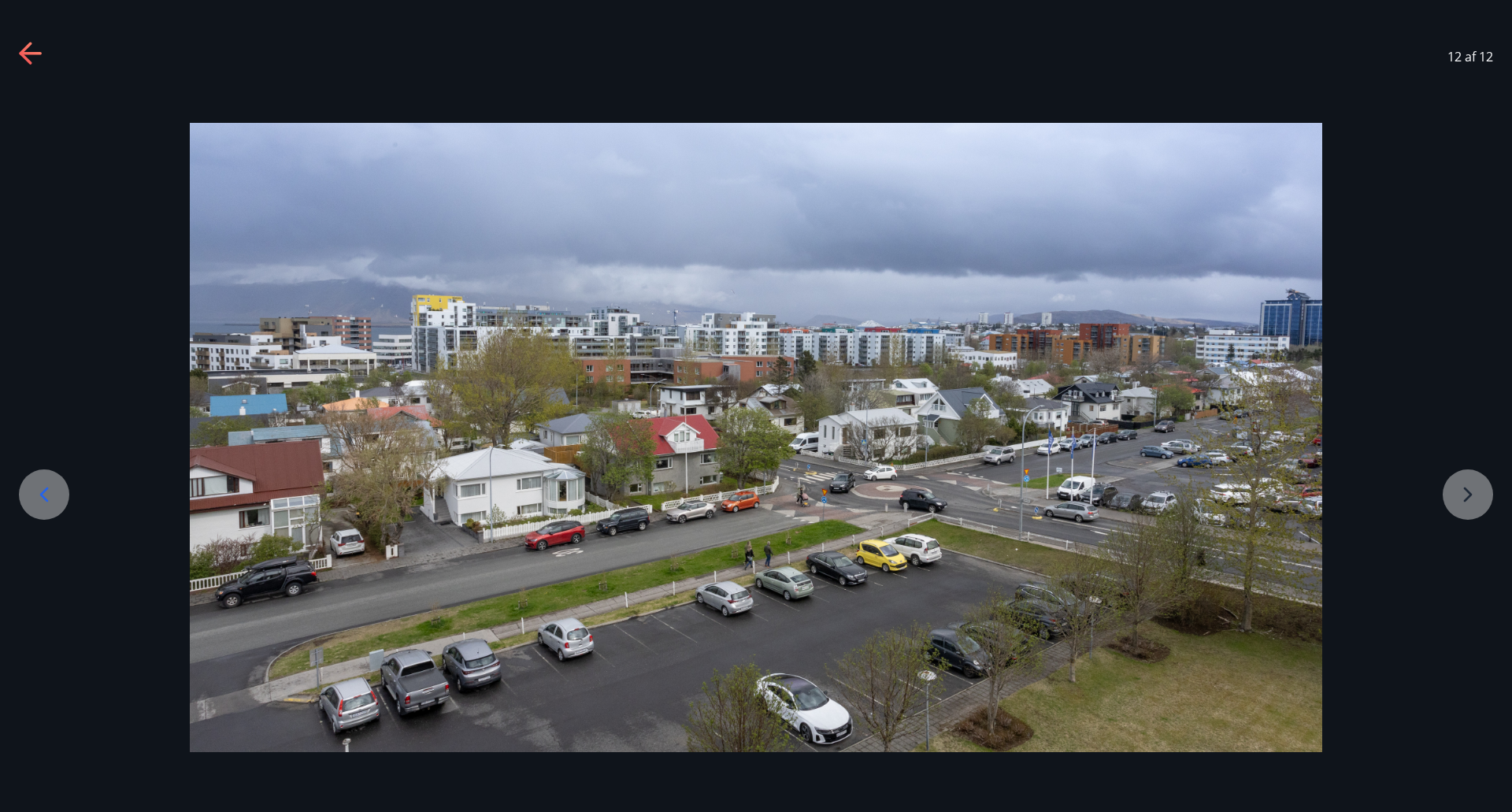
click at [1461, 492] on div at bounding box center [756, 438] width 1512 height 629
click at [30, 52] on icon at bounding box center [30, 53] width 22 height 3
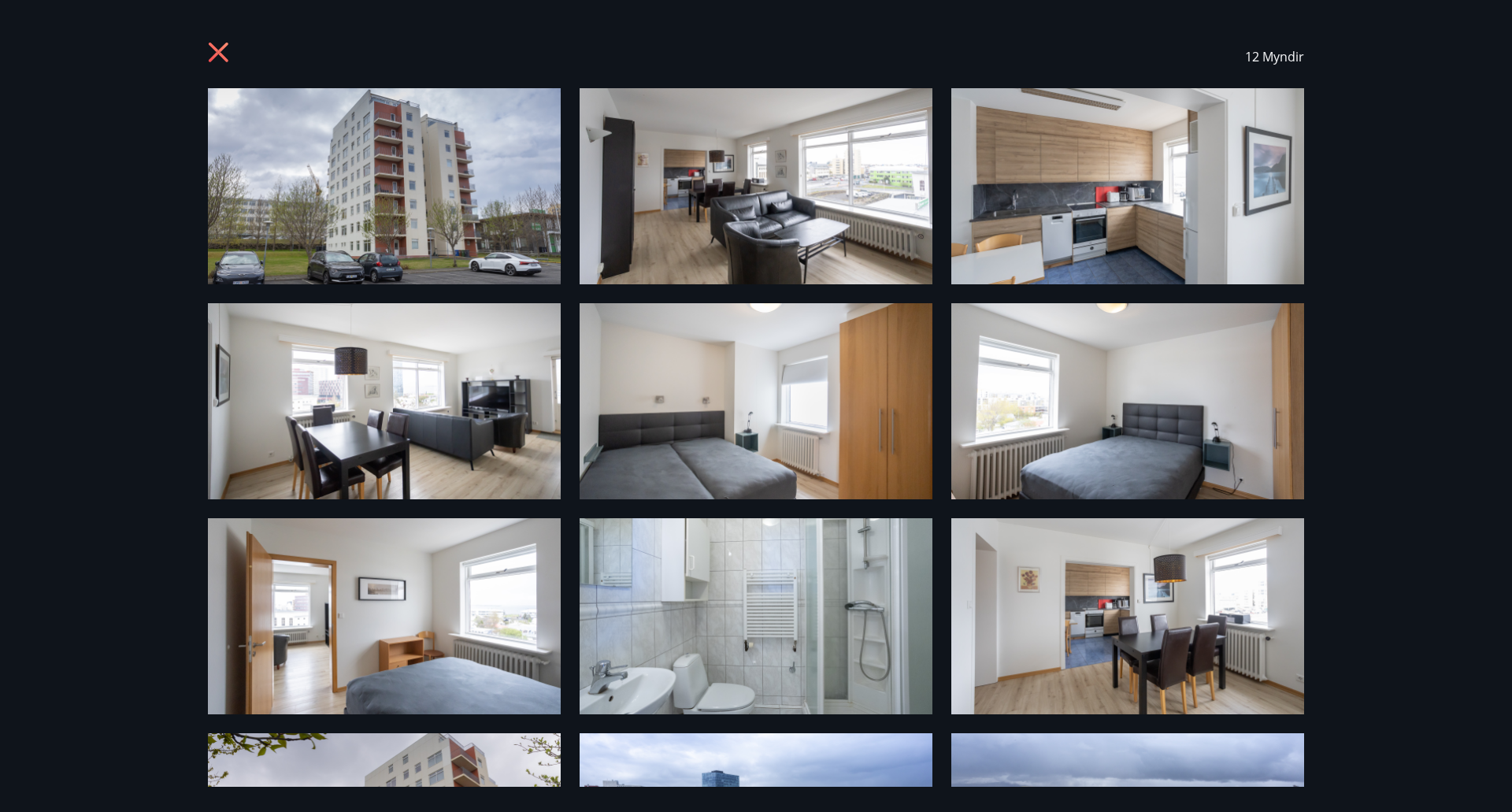
click at [215, 48] on icon at bounding box center [218, 51] width 19 height 19
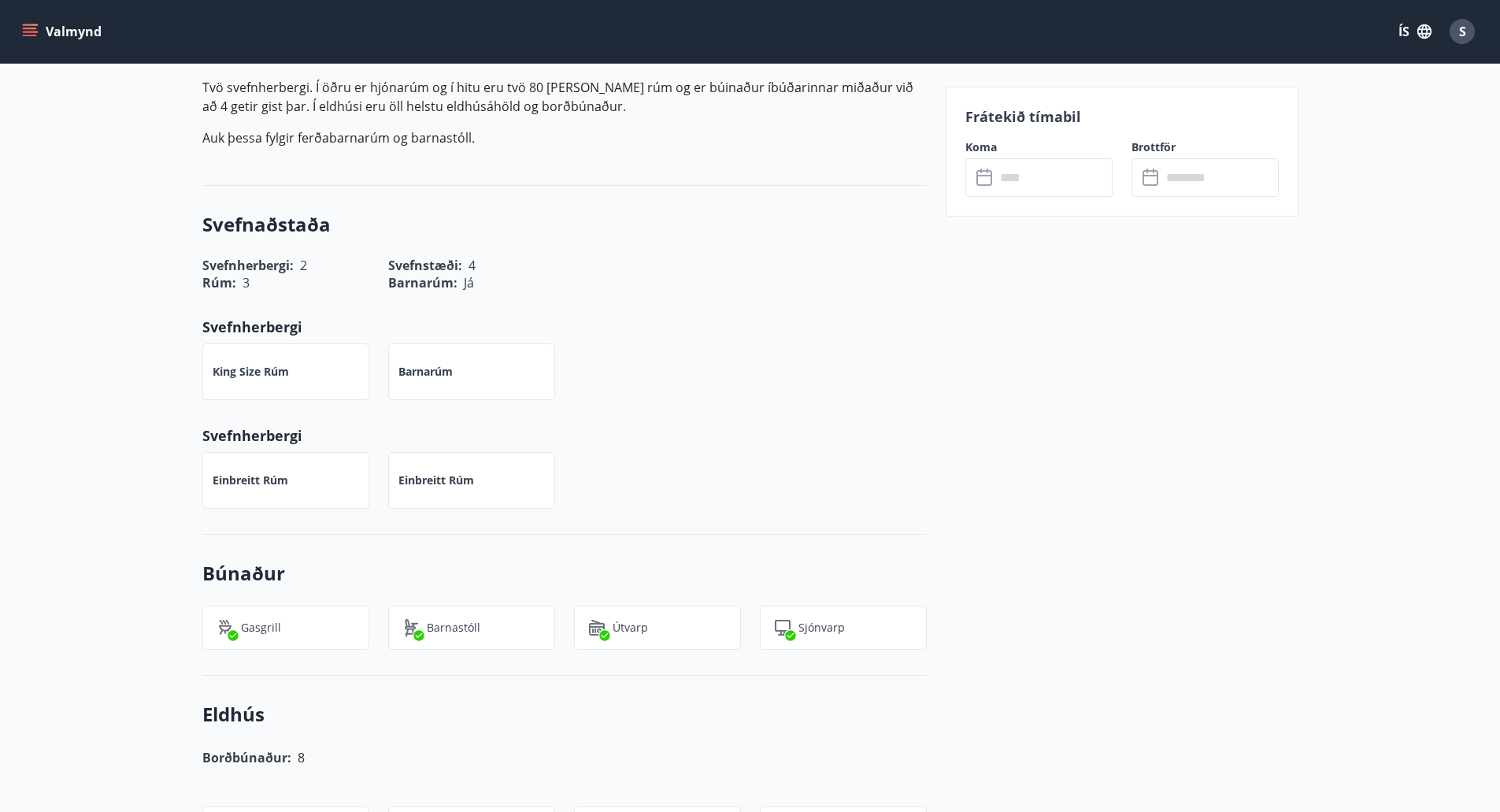
scroll to position [315, 0]
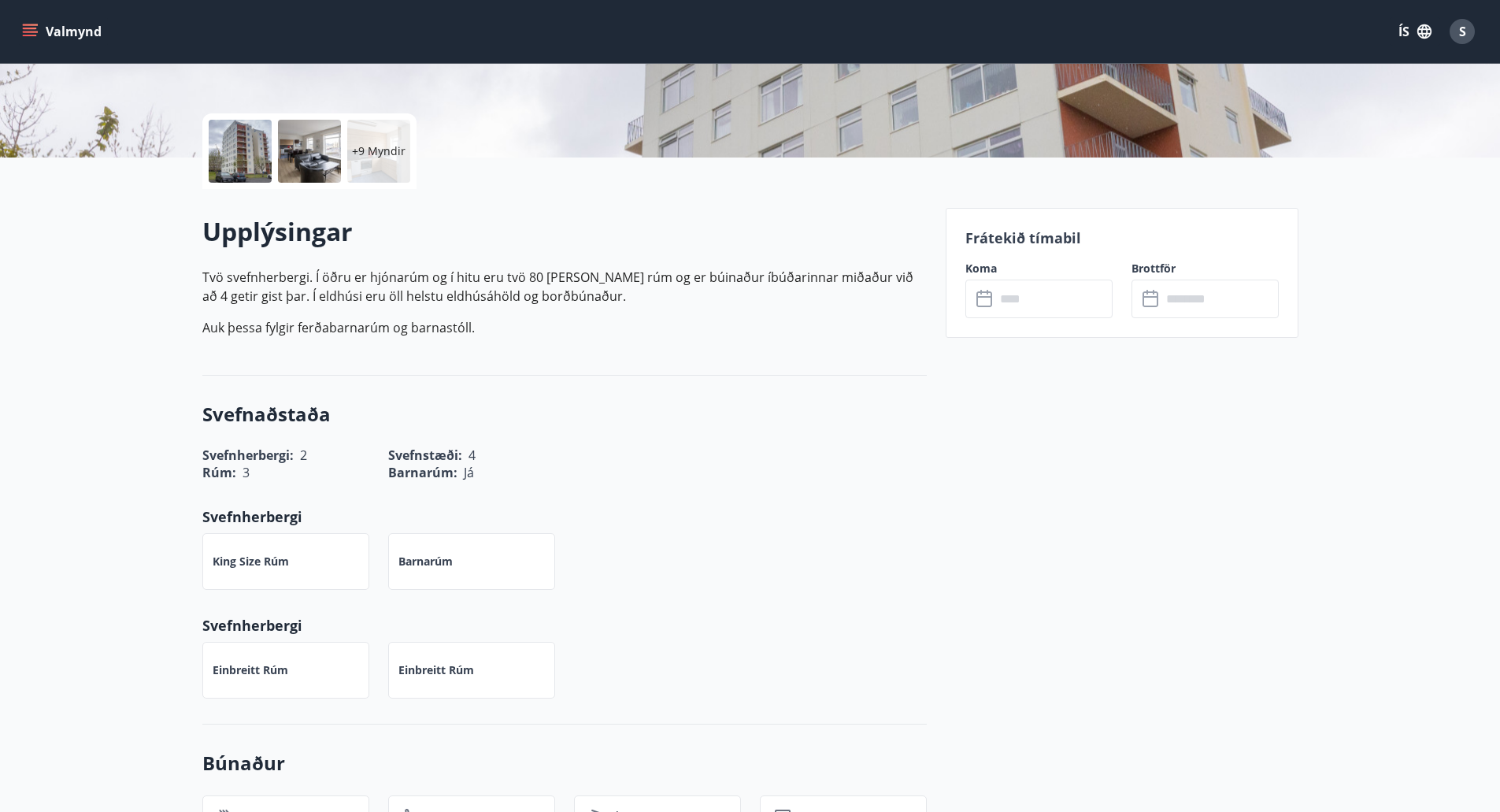
click at [1022, 291] on input "text" at bounding box center [1055, 299] width 118 height 39
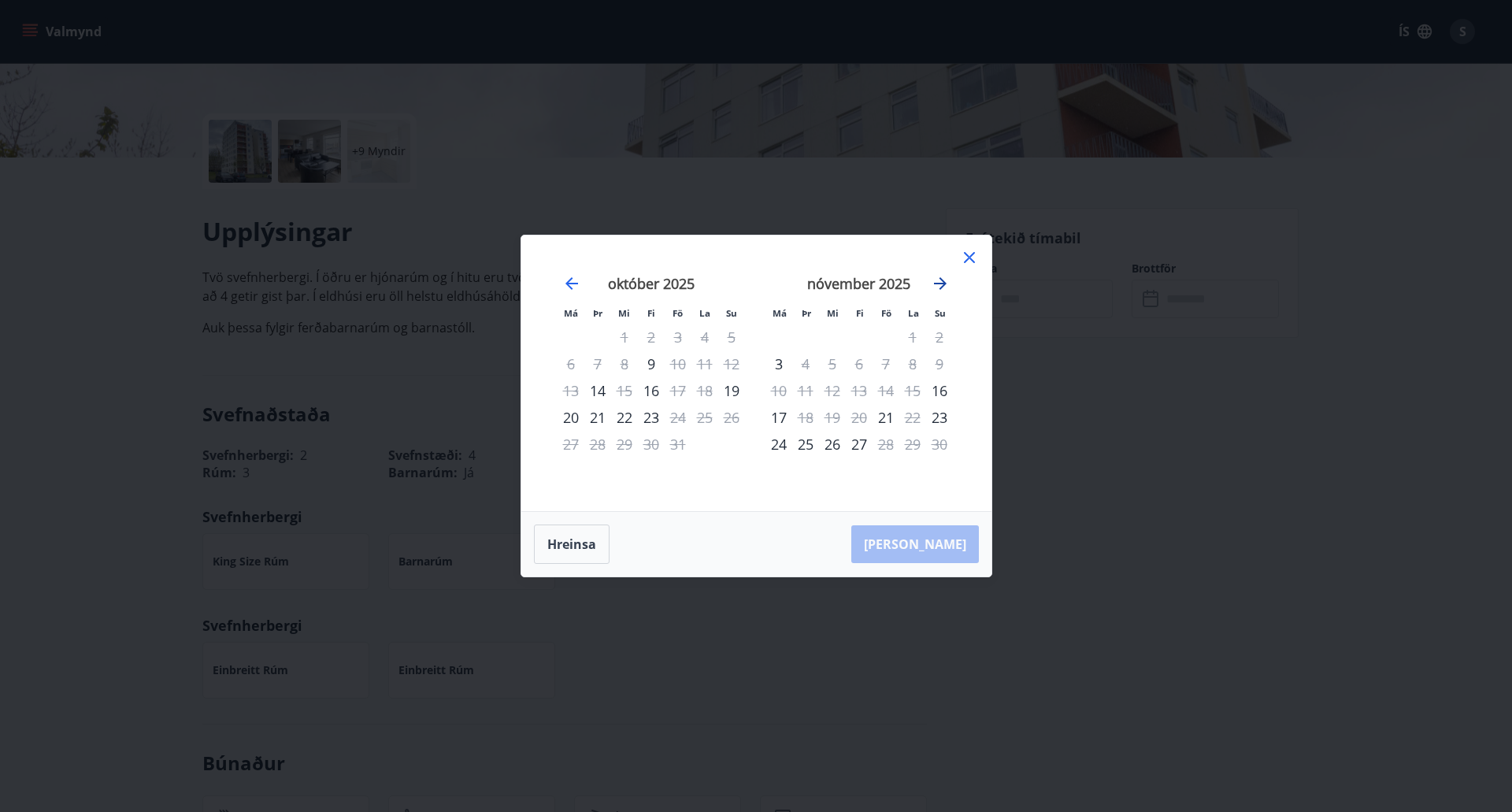
click at [942, 282] on icon "Move forward to switch to the next month." at bounding box center [940, 283] width 19 height 19
click at [968, 257] on icon at bounding box center [969, 257] width 11 height 11
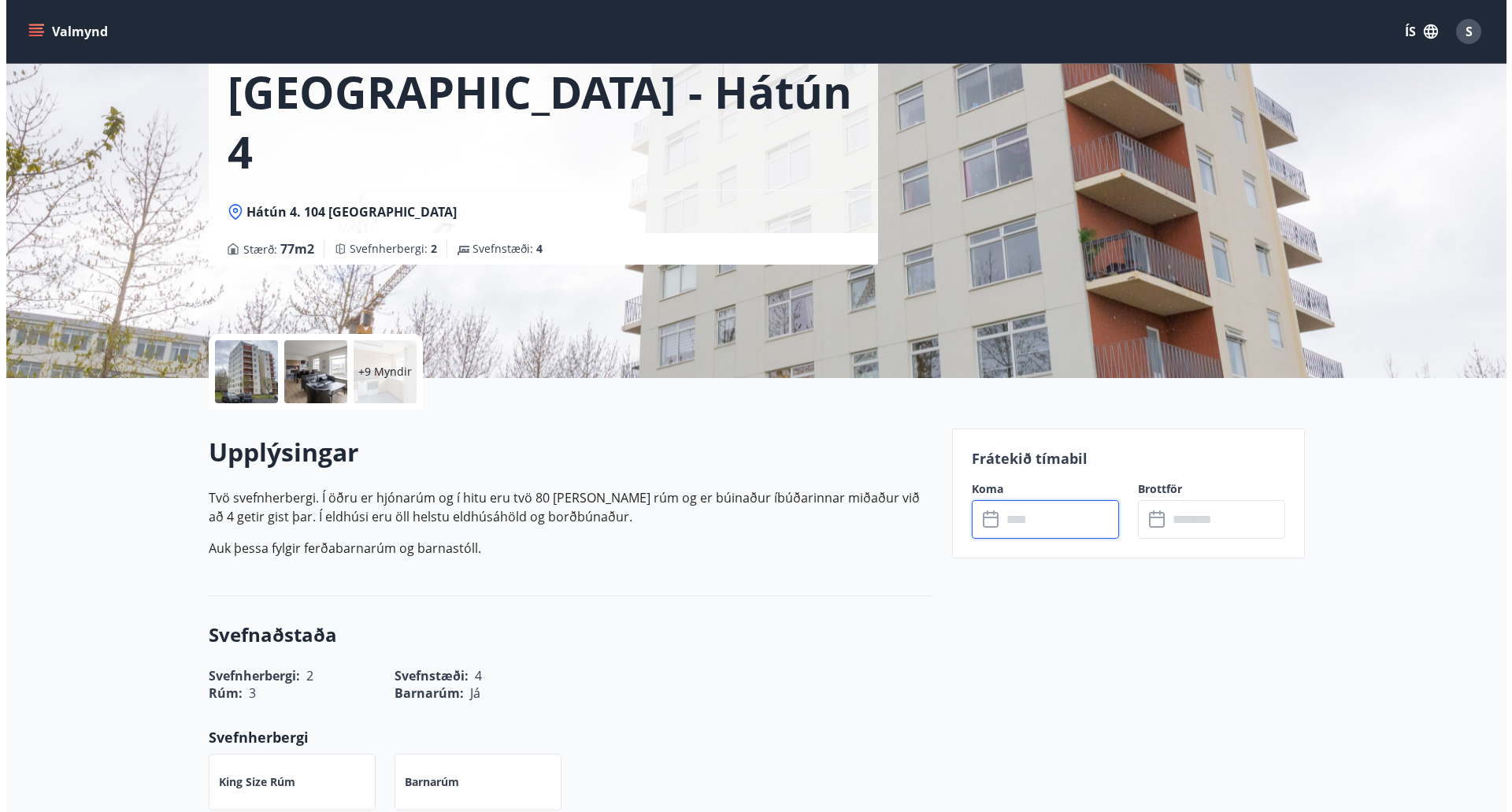
scroll to position [0, 0]
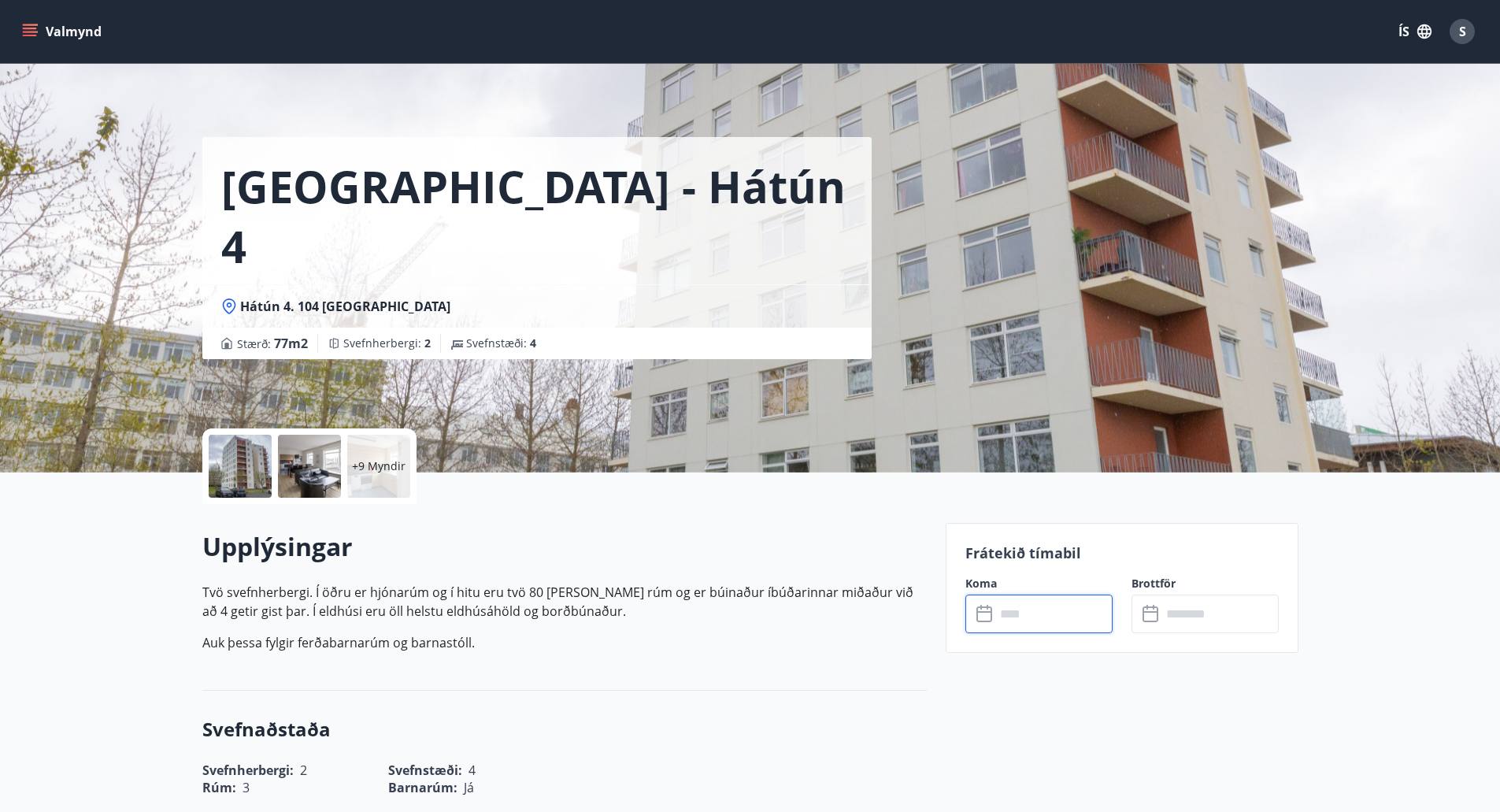
click at [30, 30] on icon "menu" at bounding box center [29, 31] width 16 height 16
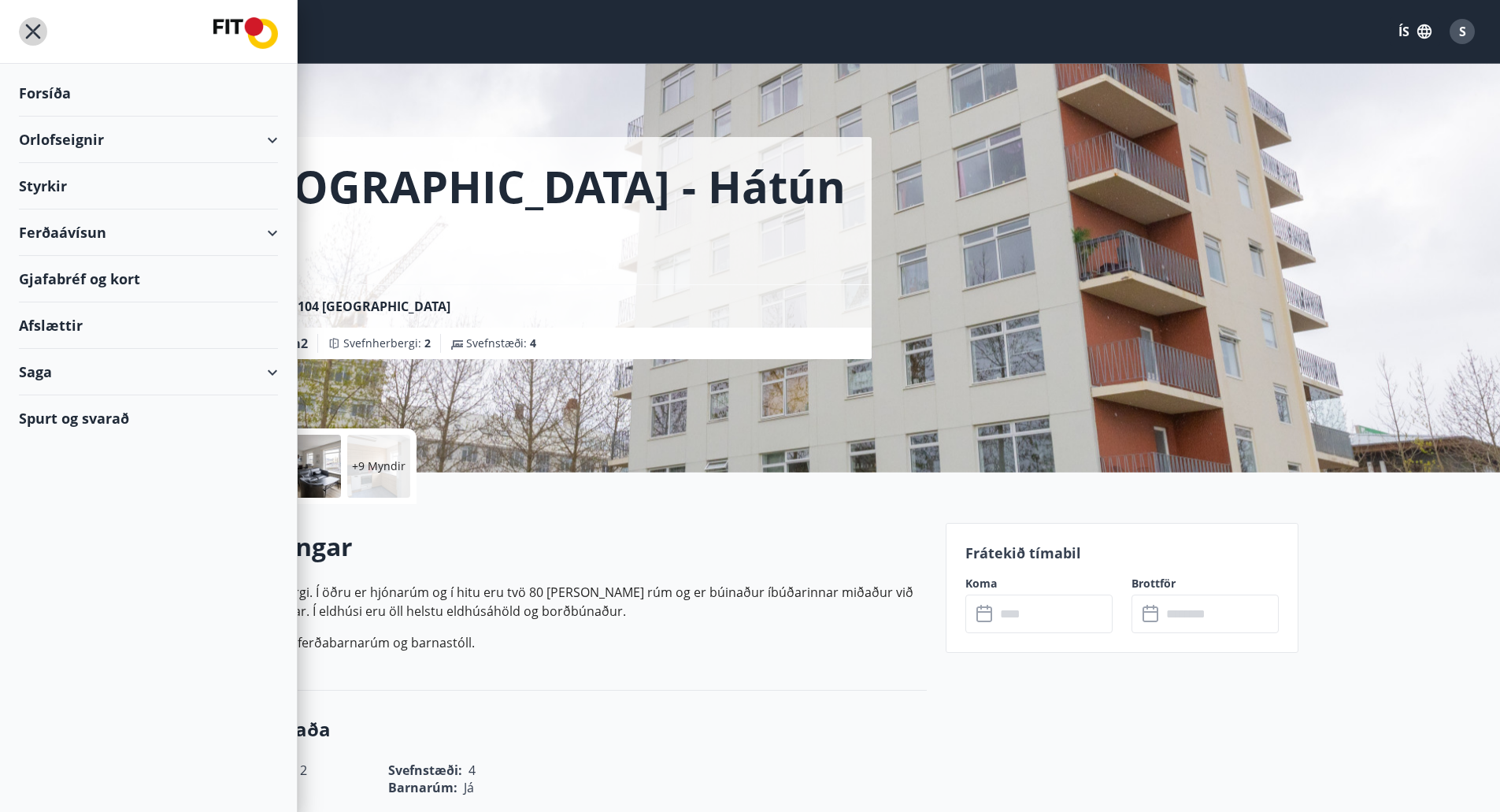
click at [32, 26] on icon "menu" at bounding box center [33, 31] width 29 height 29
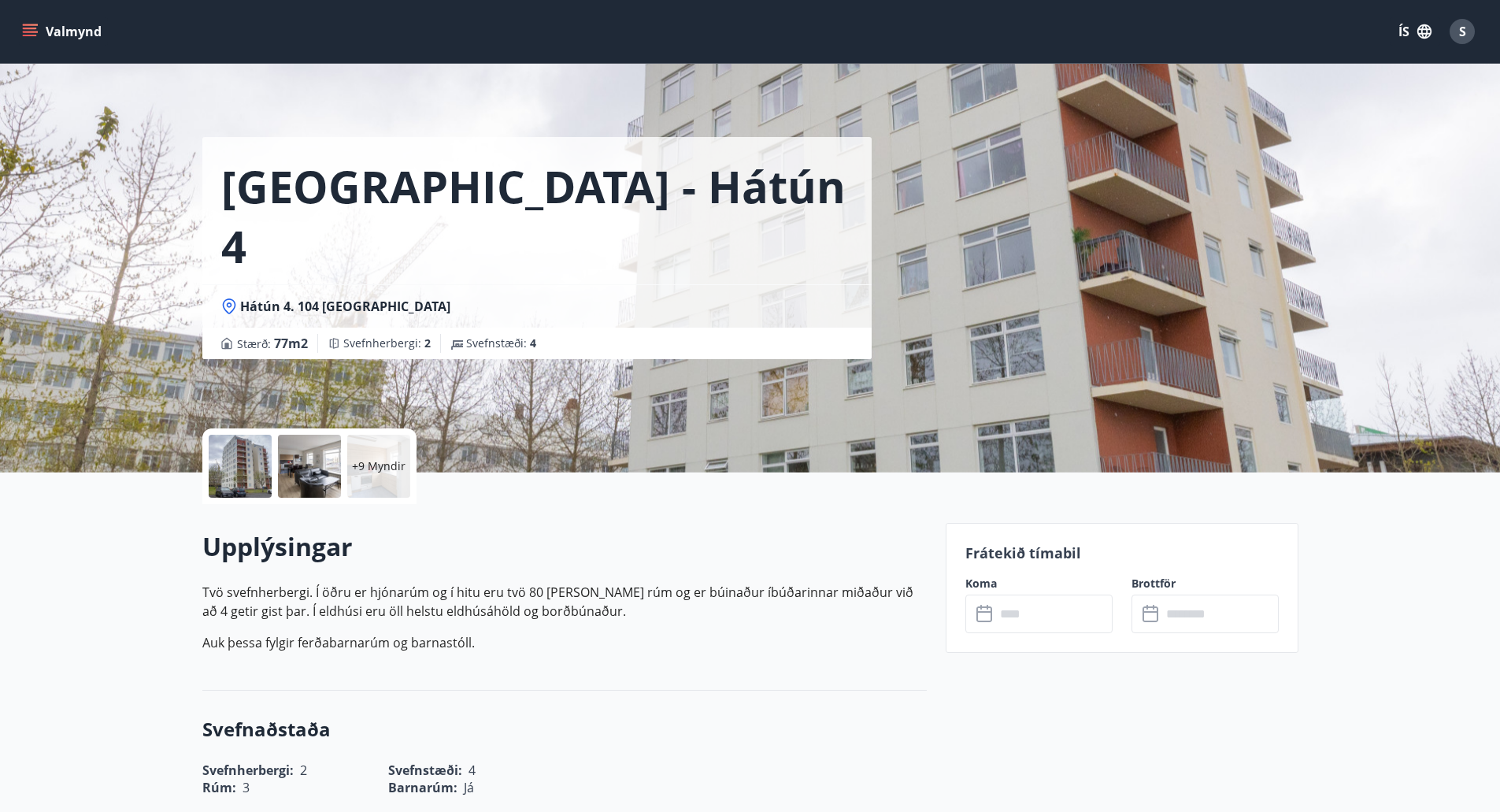
click at [1464, 33] on span "S" at bounding box center [1463, 31] width 7 height 17
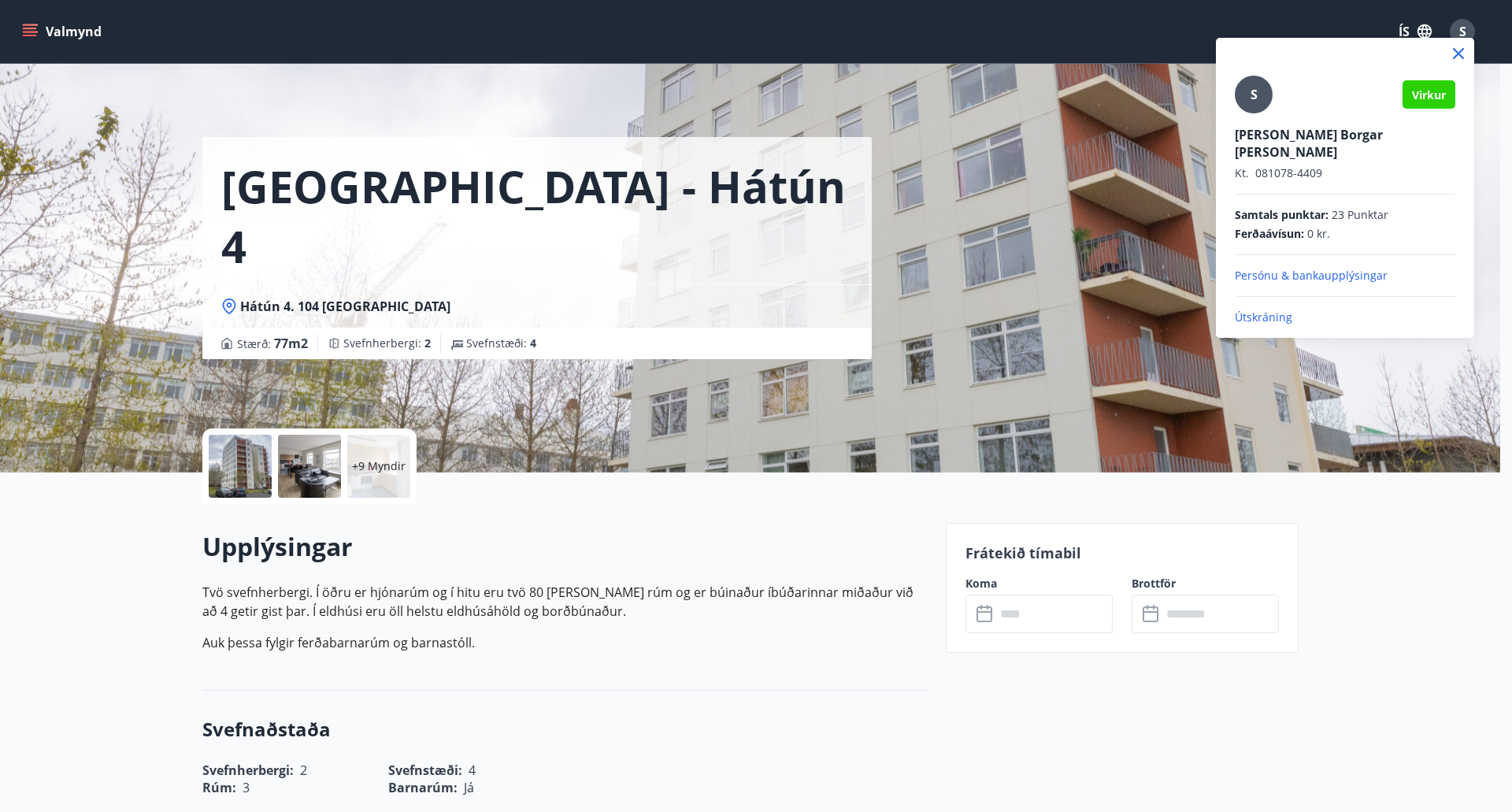
click at [1266, 310] on p "Útskráning" at bounding box center [1346, 317] width 221 height 16
click at [1264, 310] on p "Útskráning" at bounding box center [1346, 317] width 221 height 16
